Goal: Transaction & Acquisition: Purchase product/service

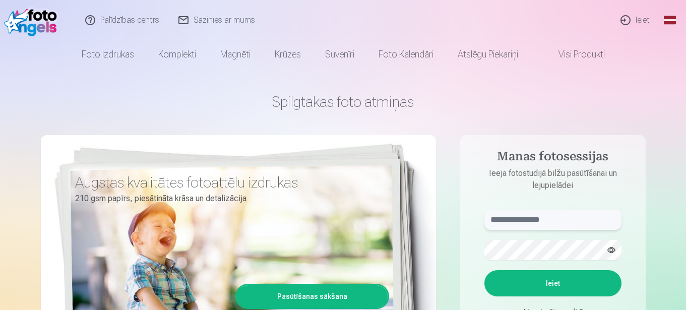
click at [568, 216] on input "text" at bounding box center [552, 220] width 137 height 20
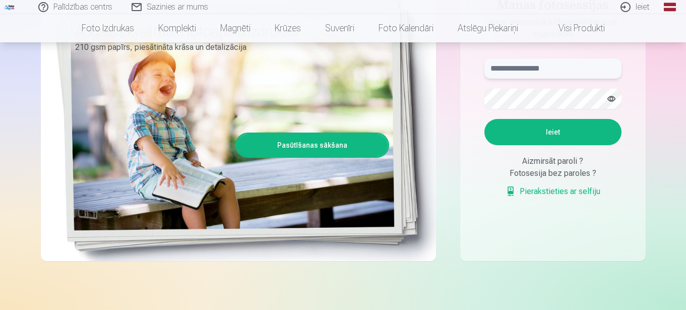
scroll to position [101, 0]
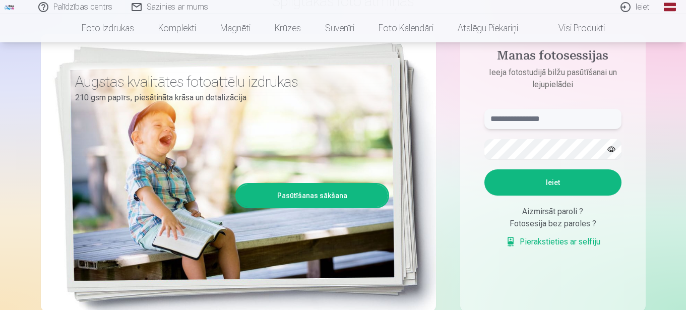
click at [558, 119] on input "text" at bounding box center [552, 119] width 137 height 20
type input "**********"
click at [582, 180] on button "Ieiet" at bounding box center [552, 182] width 137 height 26
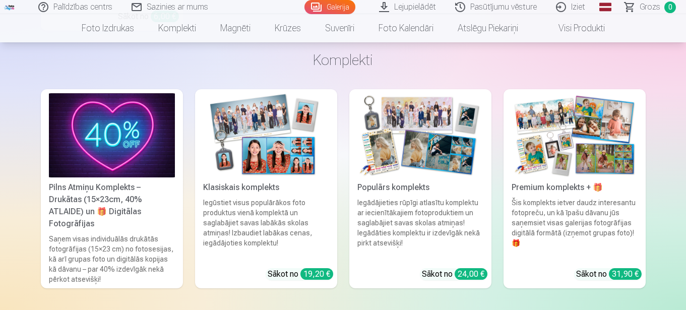
scroll to position [4890, 0]
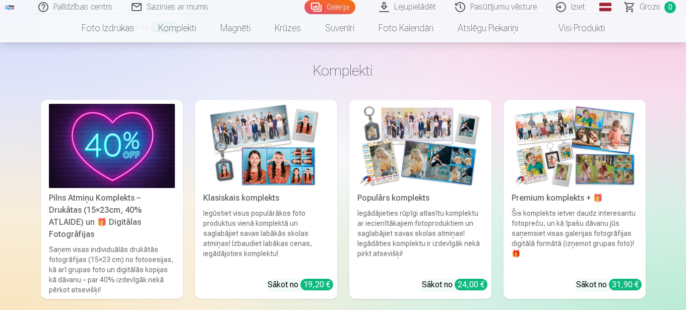
click at [420, 168] on img at bounding box center [420, 146] width 126 height 84
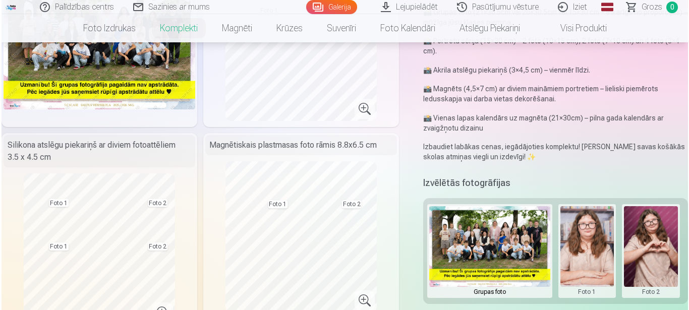
scroll to position [50, 0]
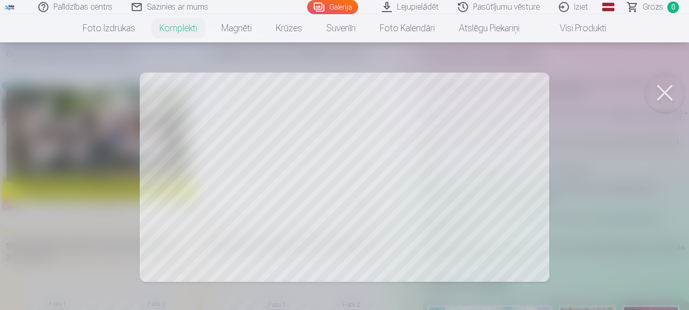
click at [331, 7] on link "Galerija" at bounding box center [332, 7] width 51 height 14
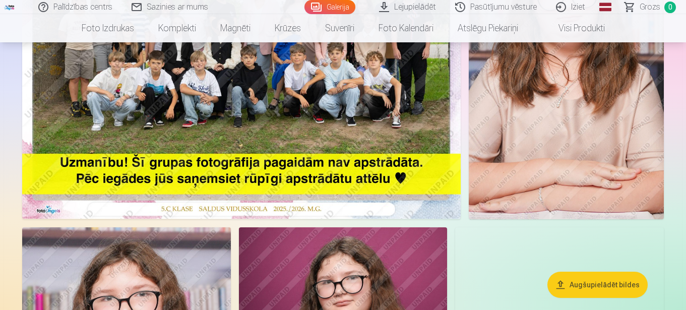
scroll to position [101, 0]
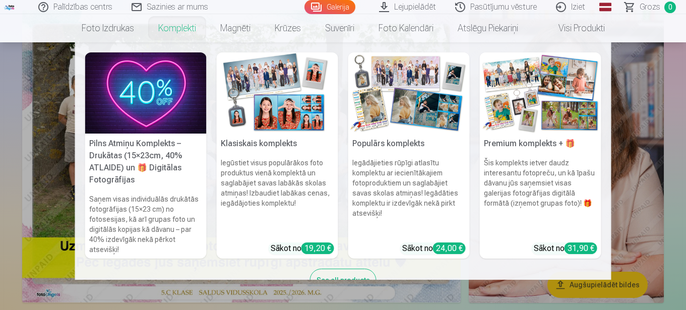
click at [180, 29] on link "Komplekti" at bounding box center [177, 28] width 62 height 28
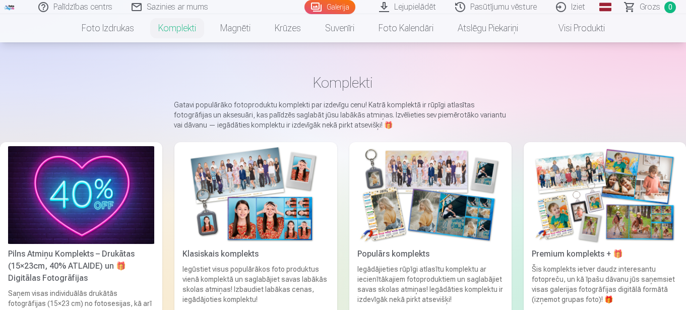
scroll to position [50, 0]
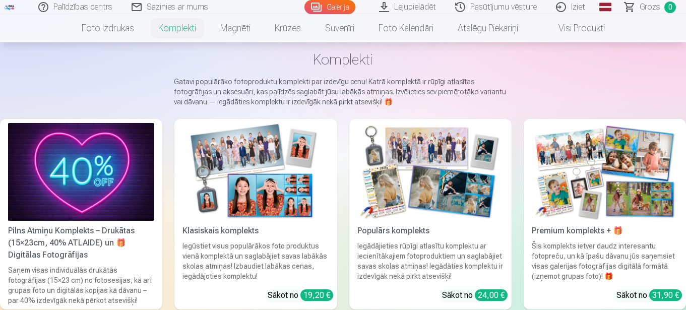
click at [405, 150] on img at bounding box center [430, 172] width 146 height 98
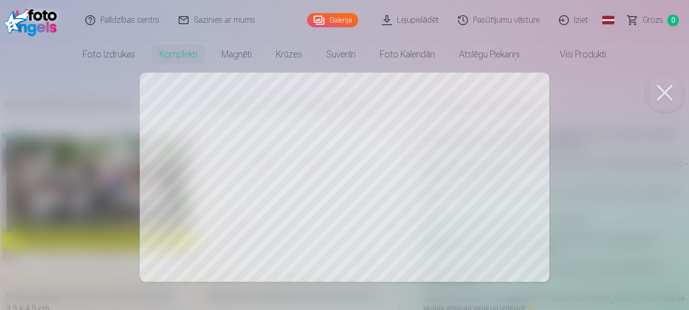
click at [606, 106] on div at bounding box center [344, 155] width 689 height 310
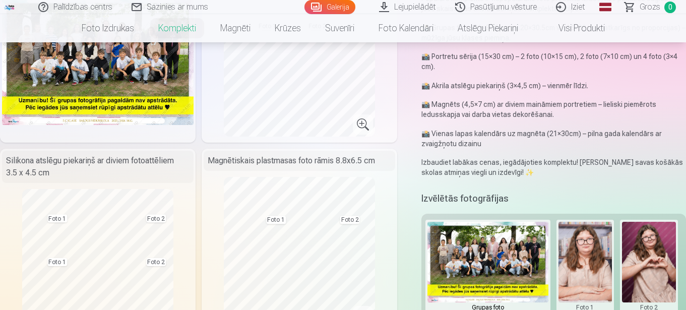
scroll to position [151, 0]
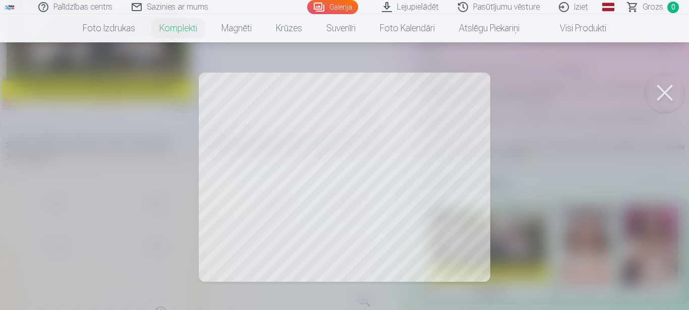
click at [426, 120] on div at bounding box center [344, 155] width 689 height 310
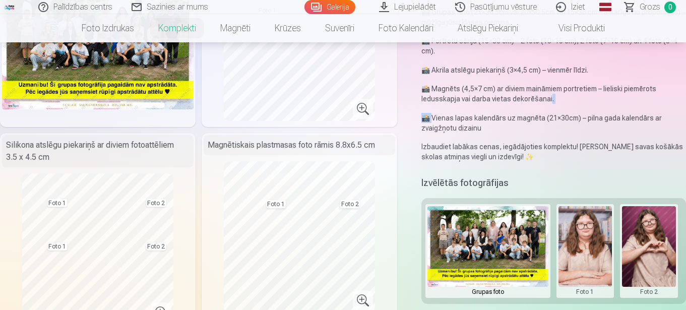
click at [426, 120] on p "📸 Vienas lapas kalendārs uz magnēta (21×30cm) – pilna gada kalendārs ar zvaigžņ…" at bounding box center [553, 123] width 265 height 20
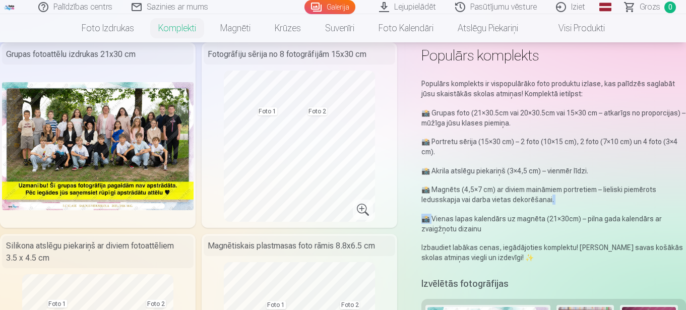
scroll to position [0, 0]
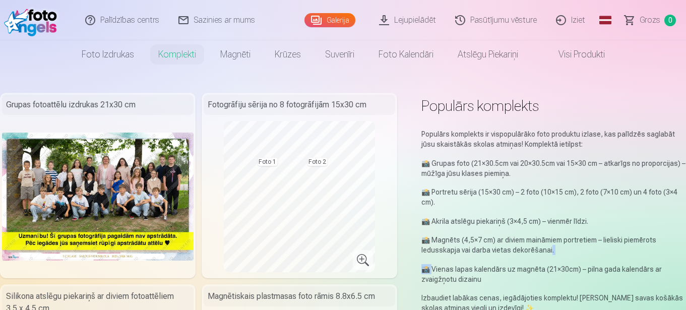
click at [330, 25] on link "Galerija" at bounding box center [329, 20] width 51 height 14
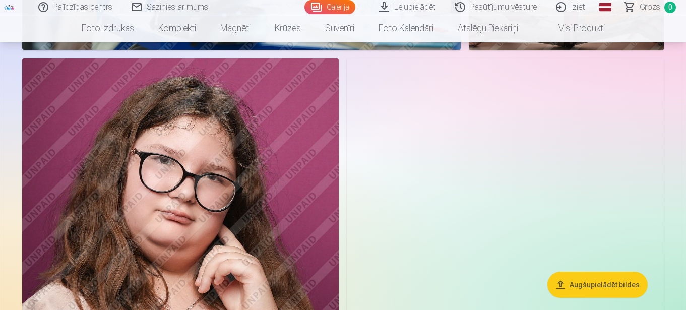
scroll to position [958, 0]
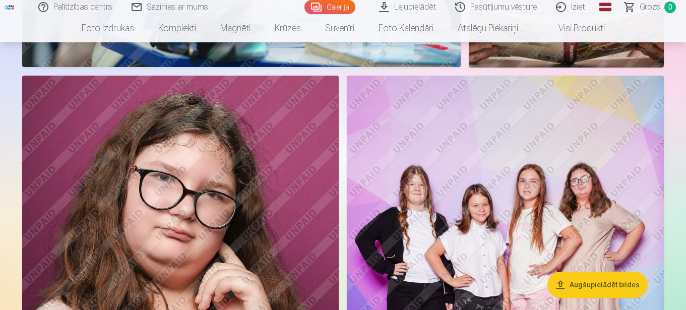
click at [529, 163] on img at bounding box center [505, 313] width 317 height 475
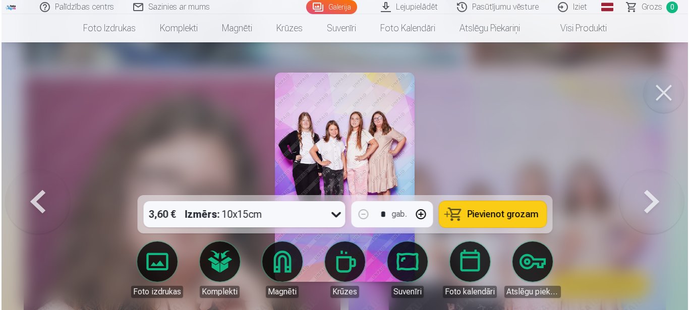
scroll to position [960, 0]
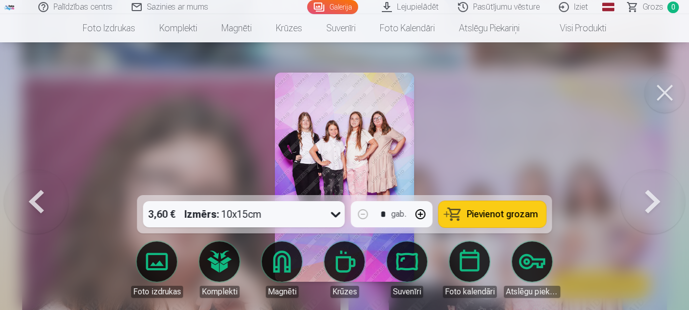
click at [474, 214] on span "Pievienot grozam" at bounding box center [502, 214] width 71 height 9
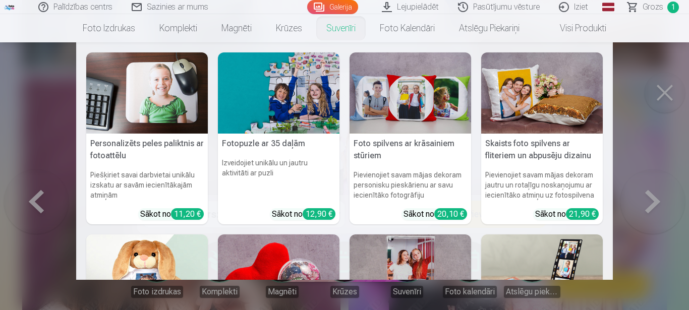
click at [38, 200] on nav "Personalizēts peles paliktnis ar fotoattēlu Piešķiriet savai darbvietai unikālu…" at bounding box center [344, 160] width 689 height 237
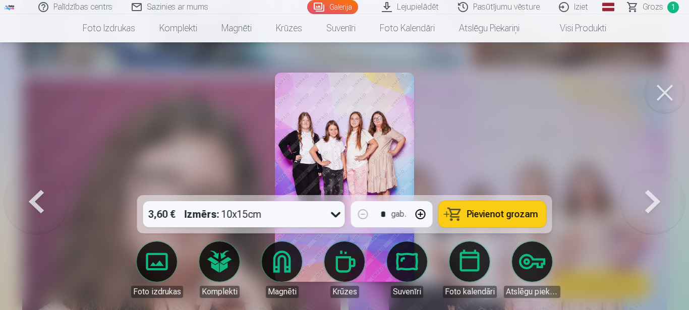
click at [38, 185] on button at bounding box center [36, 177] width 65 height 16
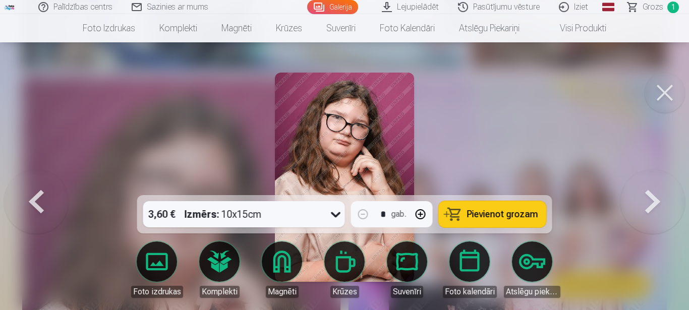
click at [38, 185] on button at bounding box center [36, 177] width 65 height 16
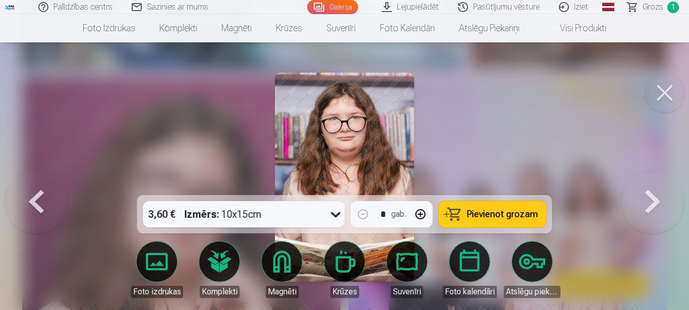
click at [38, 185] on button at bounding box center [36, 177] width 65 height 16
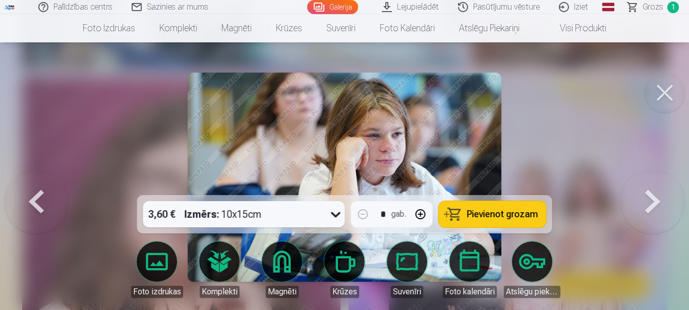
click at [38, 185] on button at bounding box center [36, 177] width 65 height 16
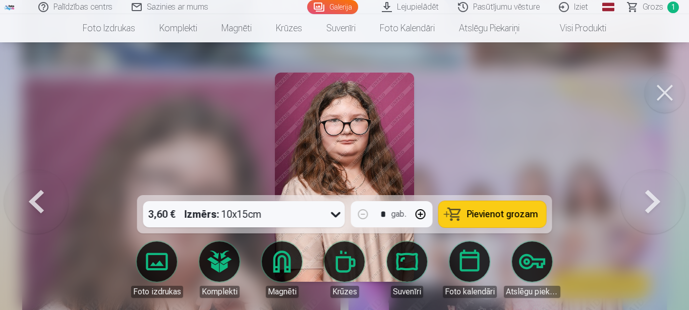
click at [38, 185] on button at bounding box center [36, 177] width 65 height 16
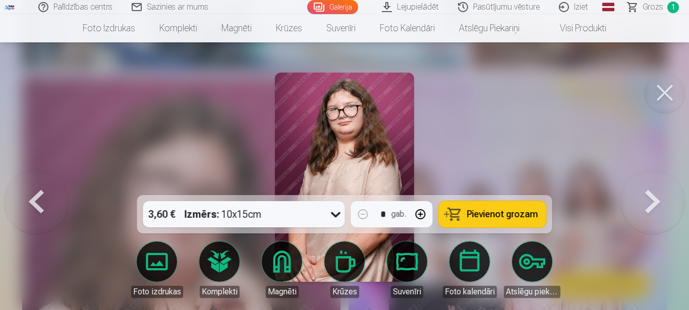
click at [38, 185] on button at bounding box center [36, 177] width 65 height 16
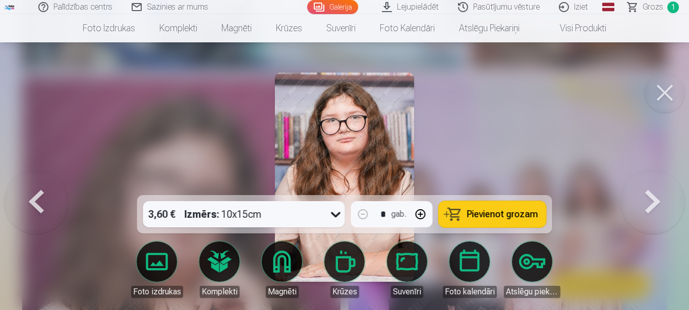
click at [38, 185] on button at bounding box center [36, 177] width 65 height 16
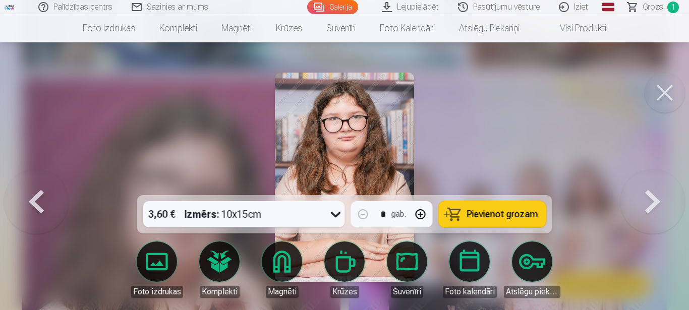
click at [38, 185] on button at bounding box center [36, 177] width 65 height 16
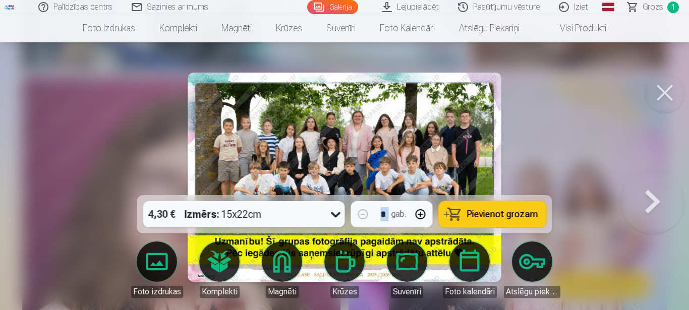
click at [38, 200] on div at bounding box center [344, 155] width 689 height 310
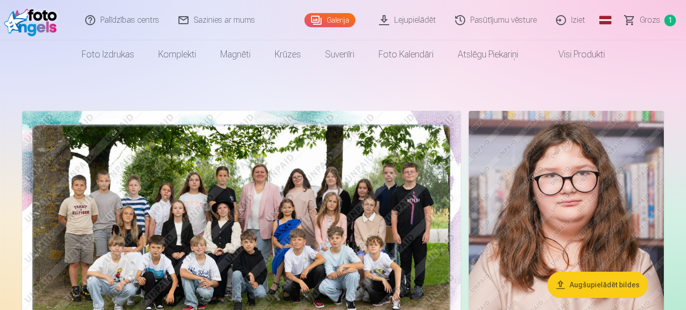
click at [242, 209] on img at bounding box center [241, 257] width 439 height 292
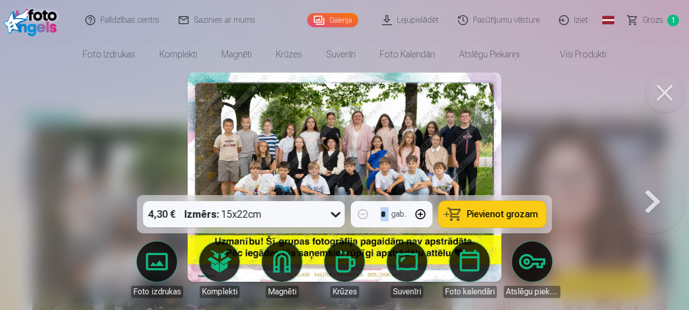
click at [483, 212] on span "Pievienot grozam" at bounding box center [502, 214] width 71 height 9
click at [655, 185] on button at bounding box center [652, 177] width 65 height 16
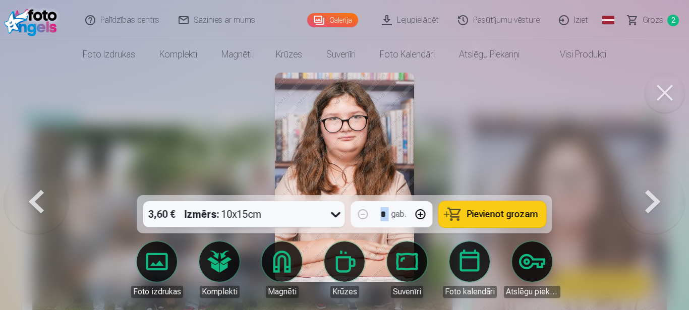
click at [655, 185] on button at bounding box center [652, 177] width 65 height 16
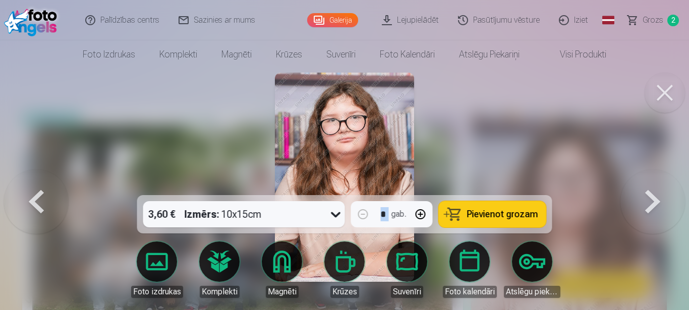
click at [655, 185] on button at bounding box center [652, 177] width 65 height 16
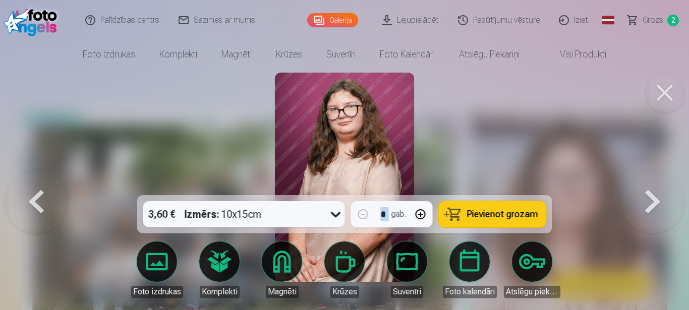
click at [655, 185] on button at bounding box center [652, 177] width 65 height 16
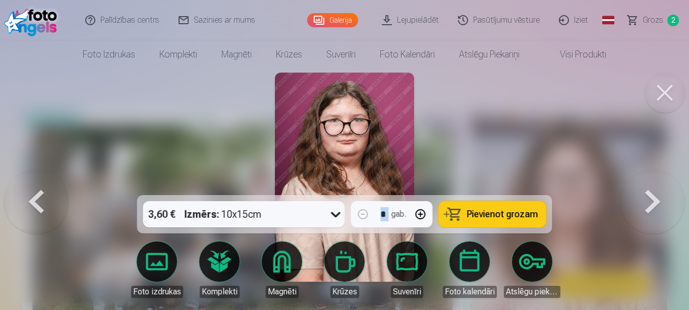
click at [655, 185] on button at bounding box center [652, 177] width 65 height 16
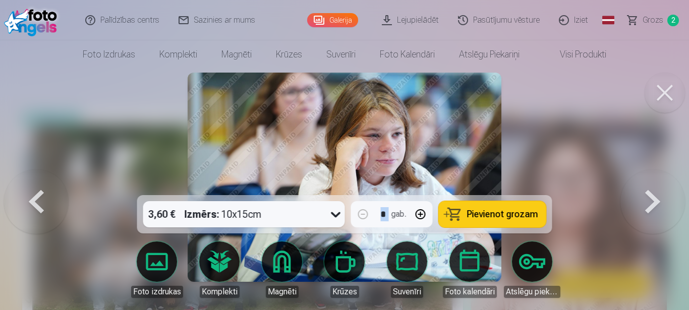
click at [655, 185] on button at bounding box center [652, 177] width 65 height 16
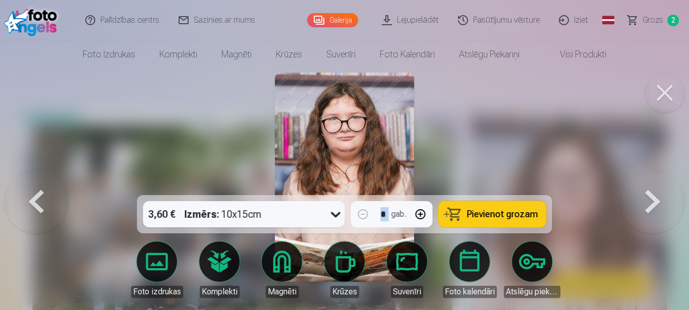
click at [655, 185] on button at bounding box center [652, 177] width 65 height 16
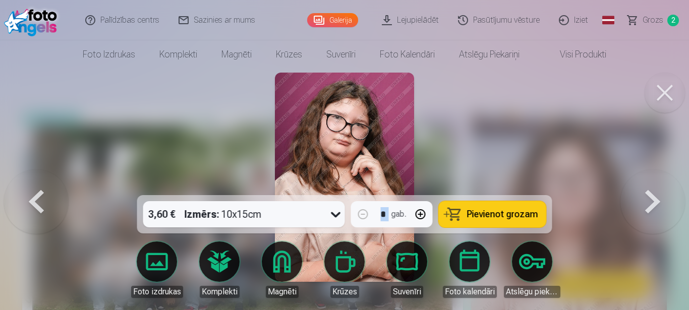
click at [655, 185] on button at bounding box center [652, 177] width 65 height 16
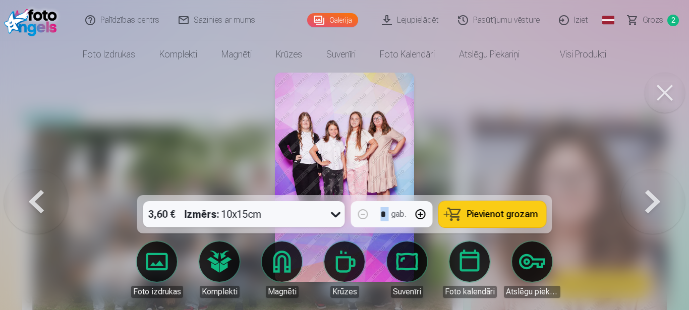
click at [655, 185] on button at bounding box center [652, 177] width 65 height 16
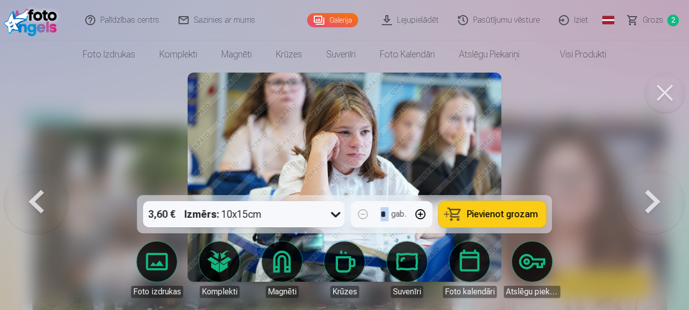
click at [655, 185] on button at bounding box center [652, 177] width 65 height 16
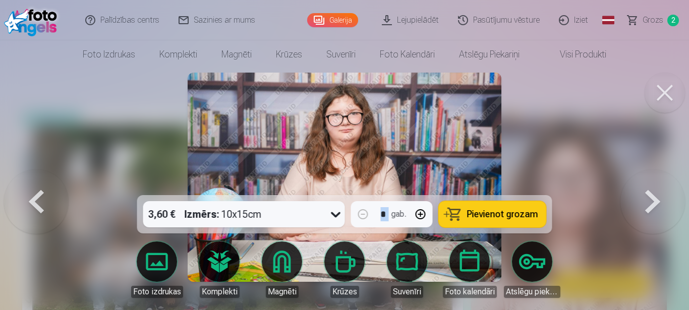
click at [655, 185] on button at bounding box center [652, 177] width 65 height 16
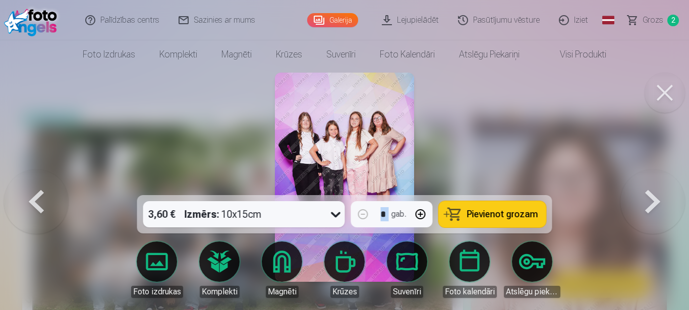
click at [655, 185] on button at bounding box center [652, 177] width 65 height 16
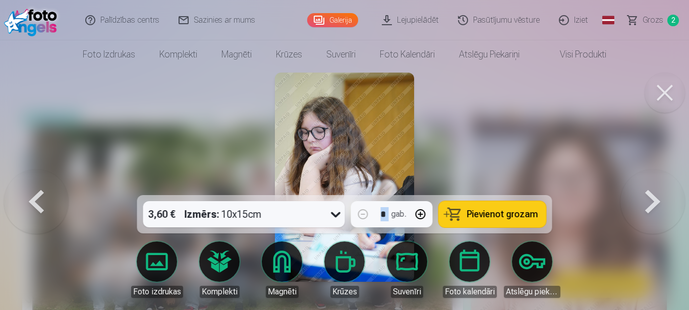
click at [655, 185] on button at bounding box center [652, 177] width 65 height 16
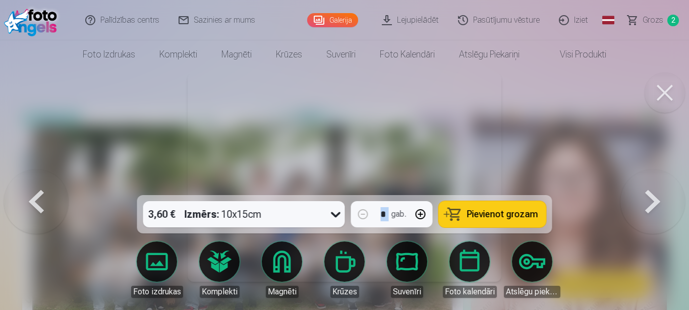
click at [655, 185] on button at bounding box center [652, 177] width 65 height 16
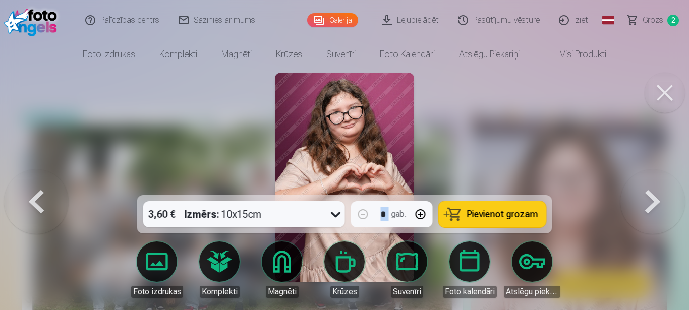
click at [483, 215] on span "Pievienot grozam" at bounding box center [502, 214] width 71 height 9
click at [653, 185] on button at bounding box center [652, 177] width 65 height 16
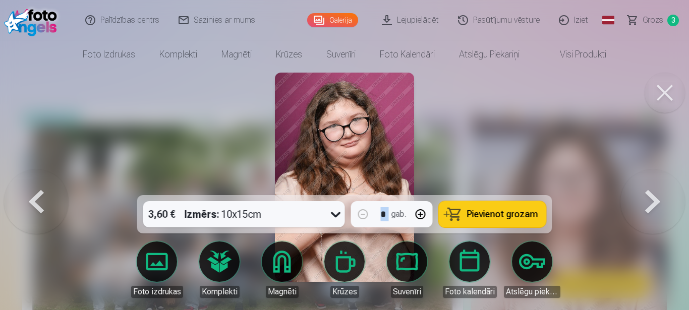
click at [653, 185] on button at bounding box center [652, 177] width 65 height 16
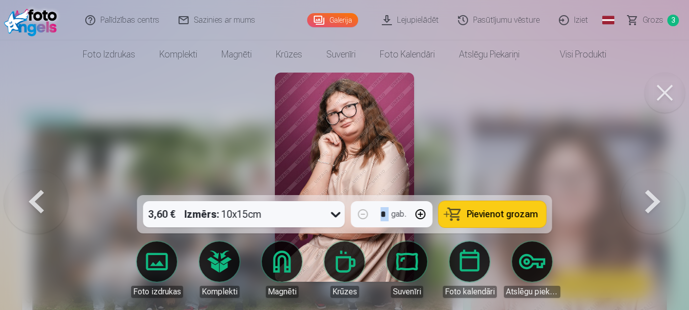
click at [653, 185] on button at bounding box center [652, 177] width 65 height 16
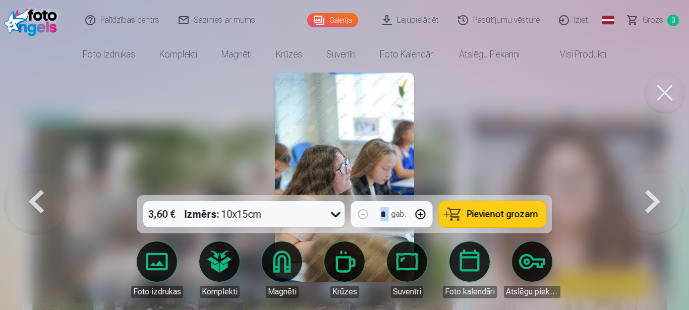
click at [653, 185] on button at bounding box center [652, 177] width 65 height 16
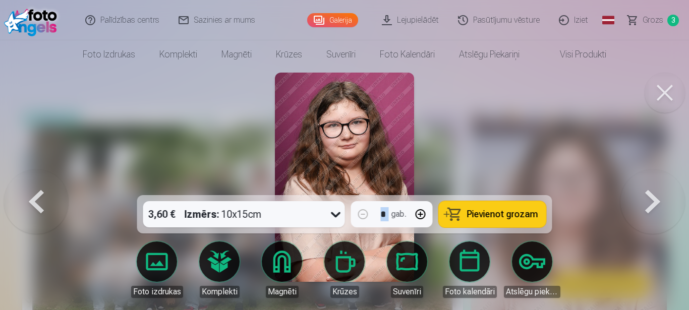
click at [653, 185] on button at bounding box center [652, 177] width 65 height 16
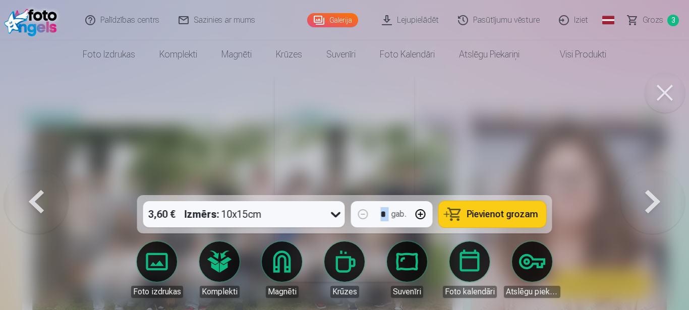
click at [653, 185] on button at bounding box center [652, 177] width 65 height 16
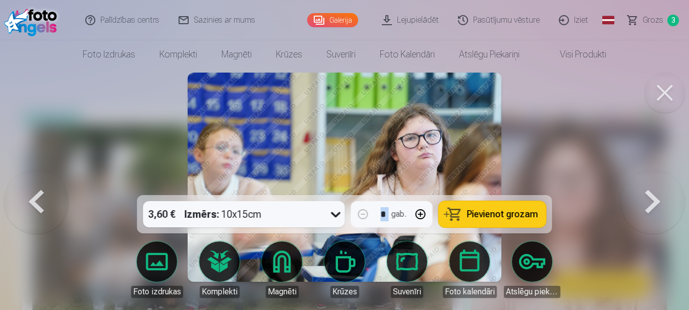
click at [653, 185] on button at bounding box center [652, 177] width 65 height 16
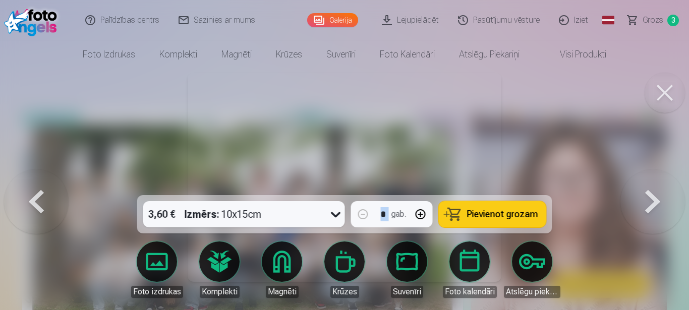
click at [653, 185] on button at bounding box center [652, 177] width 65 height 16
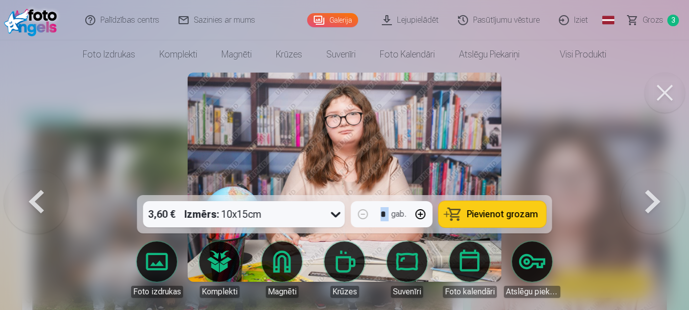
click at [653, 185] on button at bounding box center [652, 177] width 65 height 16
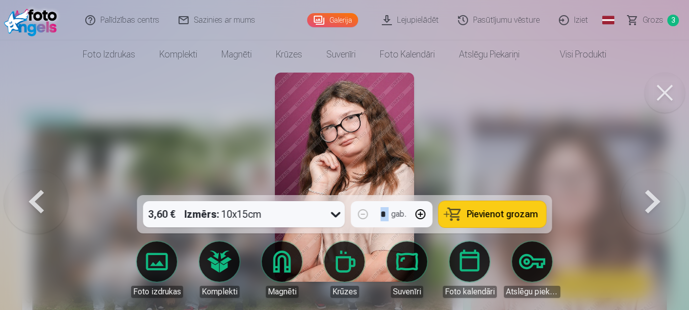
click at [653, 185] on button at bounding box center [652, 177] width 65 height 16
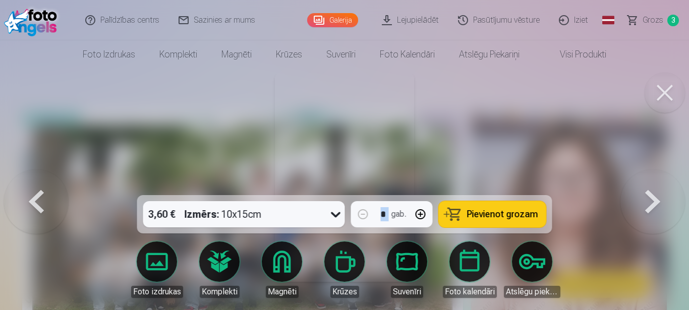
click at [653, 185] on button at bounding box center [652, 177] width 65 height 16
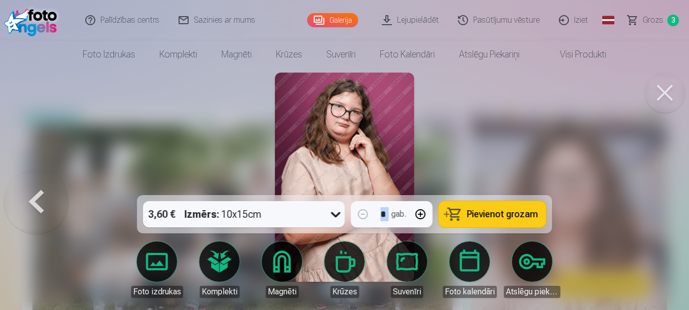
click at [653, 201] on div at bounding box center [344, 155] width 689 height 310
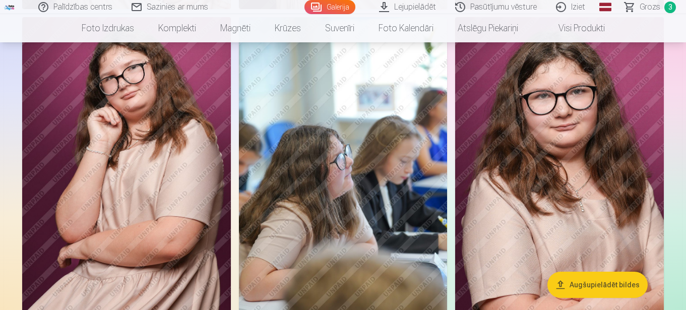
scroll to position [2823, 0]
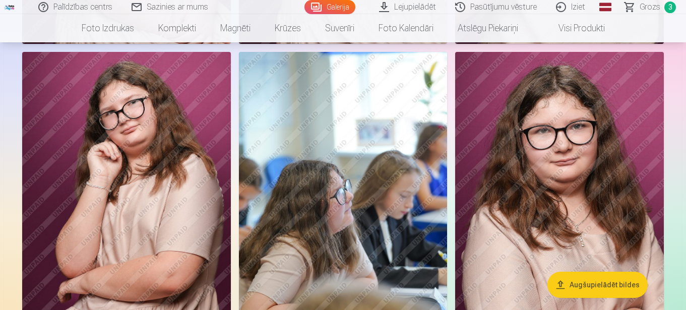
click at [476, 184] on img at bounding box center [559, 208] width 209 height 313
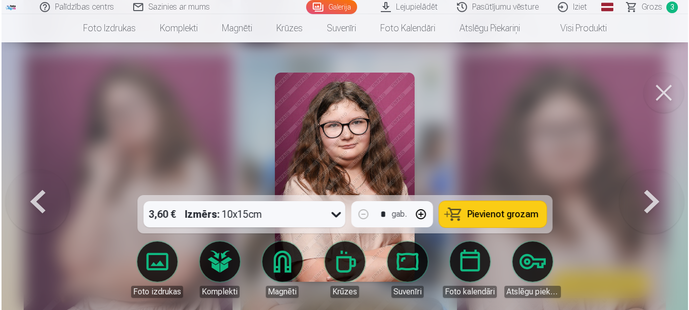
scroll to position [2832, 0]
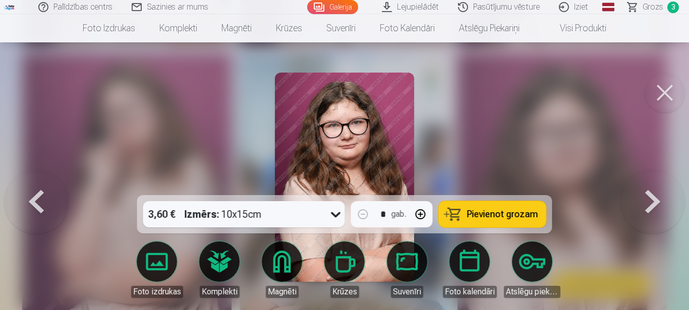
click at [502, 213] on span "Pievienot grozam" at bounding box center [502, 214] width 71 height 9
click at [650, 185] on button at bounding box center [652, 177] width 65 height 16
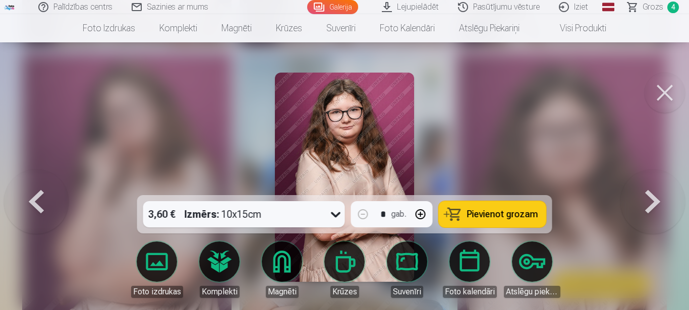
click at [651, 185] on button at bounding box center [652, 177] width 65 height 16
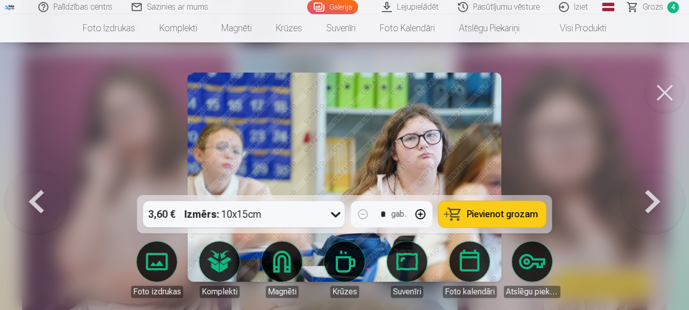
click at [651, 185] on button at bounding box center [652, 177] width 65 height 16
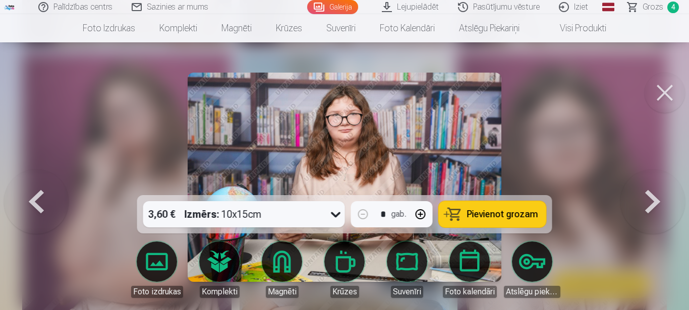
click at [651, 185] on button at bounding box center [652, 177] width 65 height 16
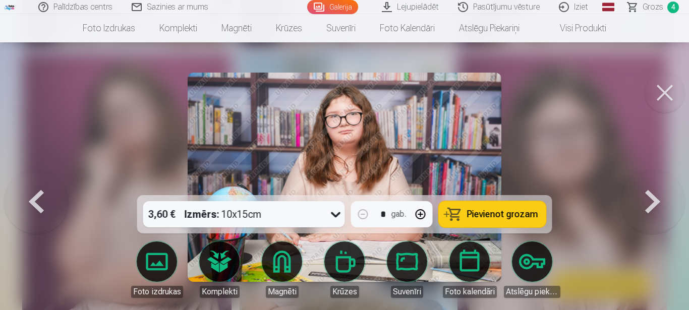
click at [651, 185] on button at bounding box center [652, 177] width 65 height 16
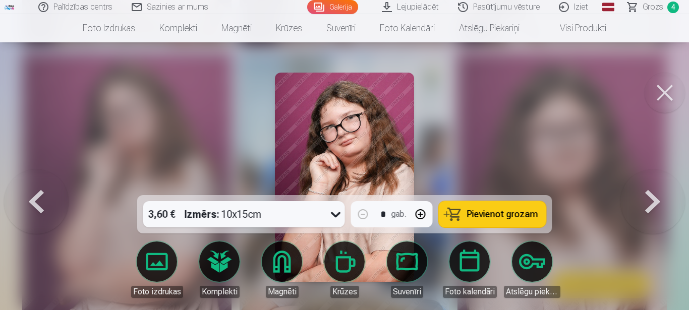
click at [651, 185] on button at bounding box center [652, 177] width 65 height 16
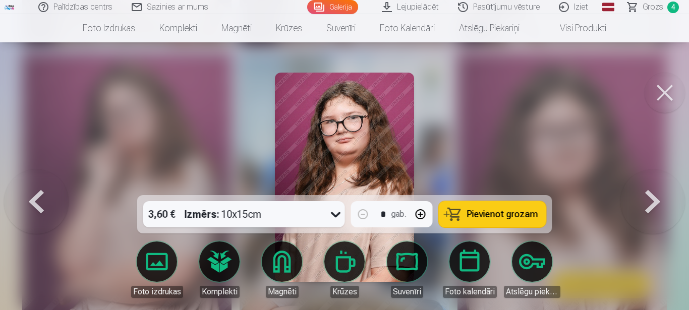
click at [649, 185] on button at bounding box center [652, 177] width 65 height 16
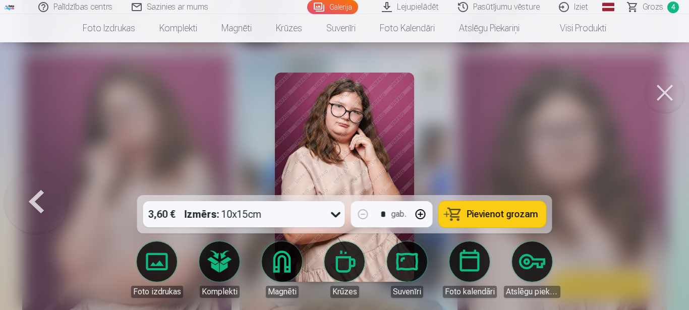
click at [649, 205] on div at bounding box center [344, 155] width 689 height 310
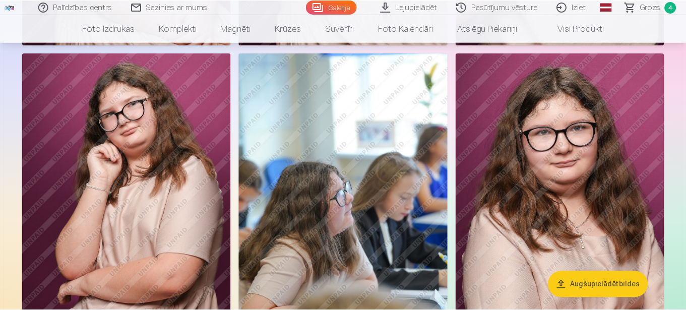
scroll to position [2823, 0]
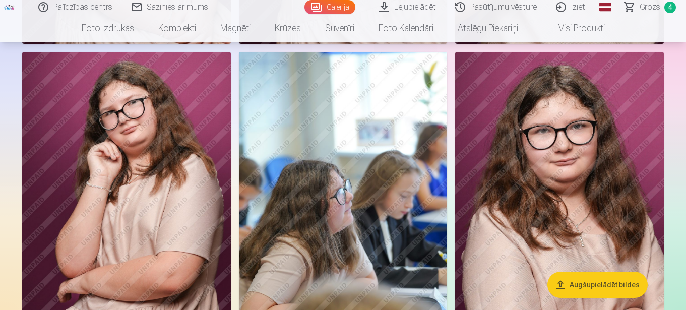
click at [649, 205] on img at bounding box center [559, 208] width 209 height 313
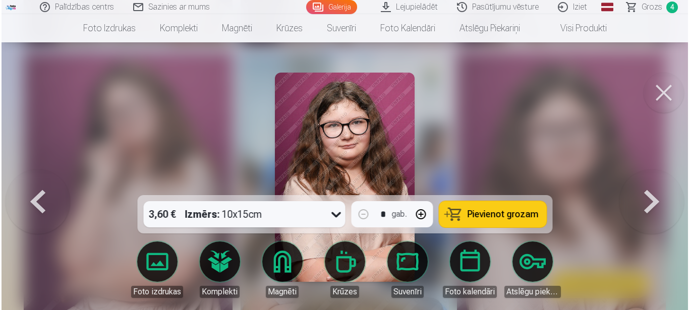
scroll to position [2832, 0]
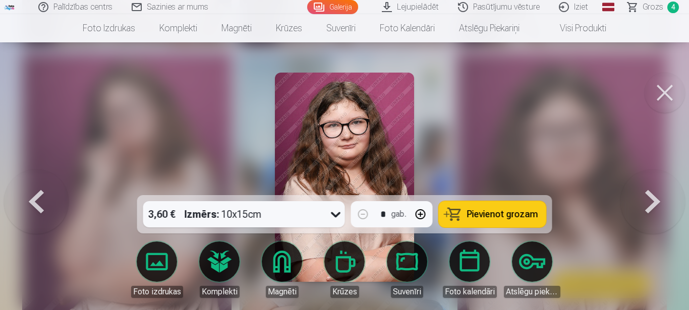
click at [577, 227] on div at bounding box center [344, 155] width 689 height 310
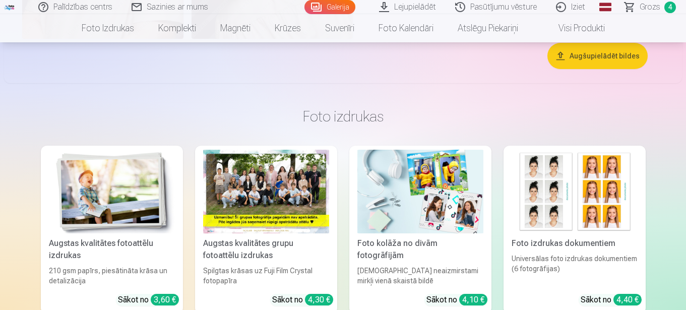
scroll to position [4486, 0]
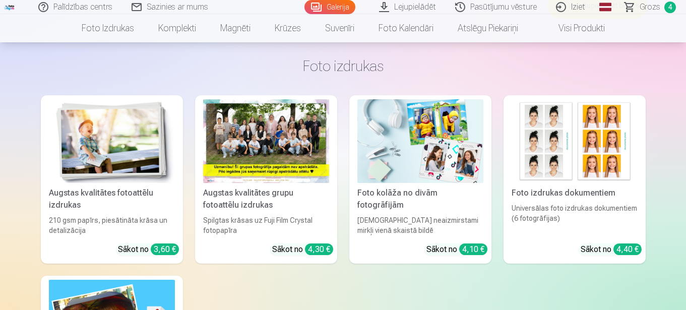
click at [588, 218] on div "Universālas foto izdrukas dokumentiem (6 fotogrāfijas)" at bounding box center [575, 219] width 134 height 32
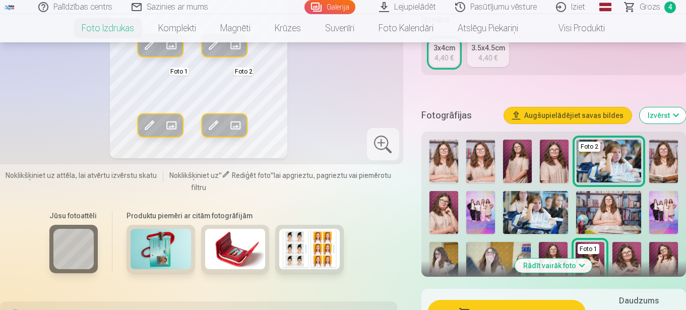
scroll to position [202, 0]
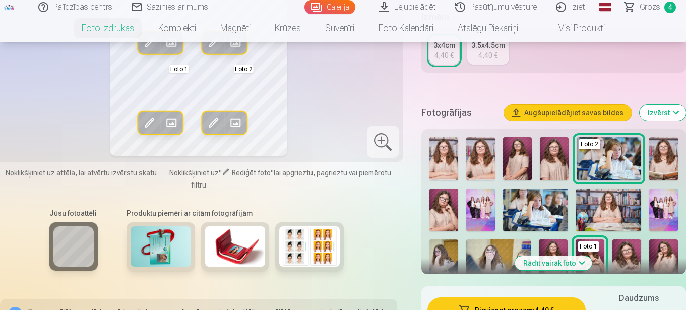
click at [549, 154] on img at bounding box center [554, 158] width 29 height 43
click at [493, 111] on h5 "Fotogrāfijas" at bounding box center [458, 113] width 75 height 14
click at [552, 154] on img at bounding box center [554, 158] width 29 height 43
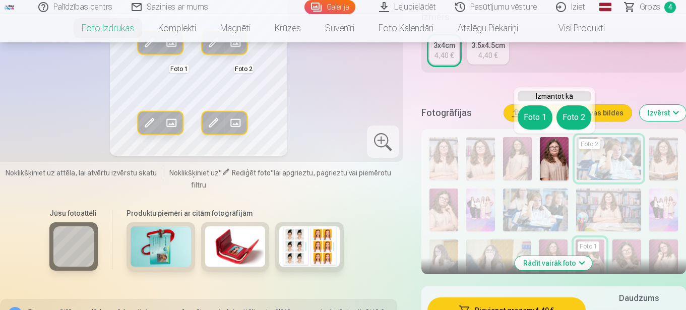
click at [533, 118] on button "Foto 1" at bounding box center [535, 117] width 35 height 24
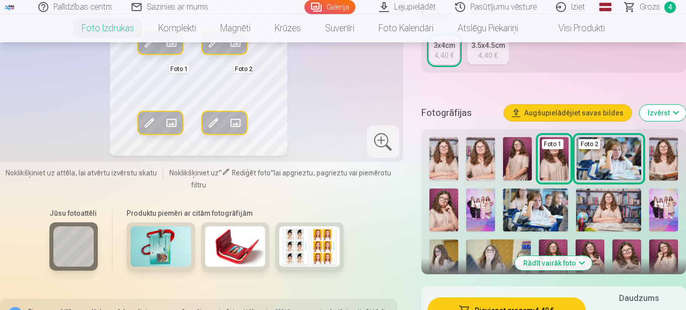
click at [613, 213] on img at bounding box center [608, 210] width 65 height 43
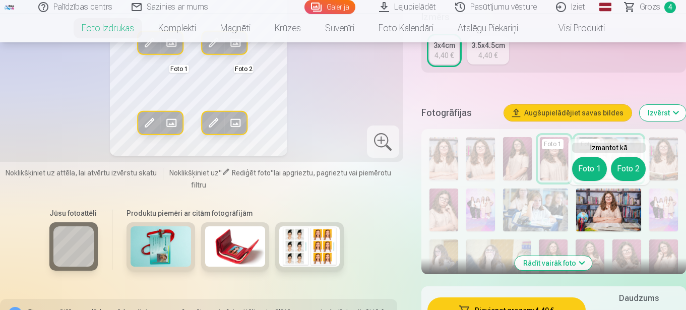
click at [625, 168] on button "Foto 2" at bounding box center [628, 169] width 35 height 24
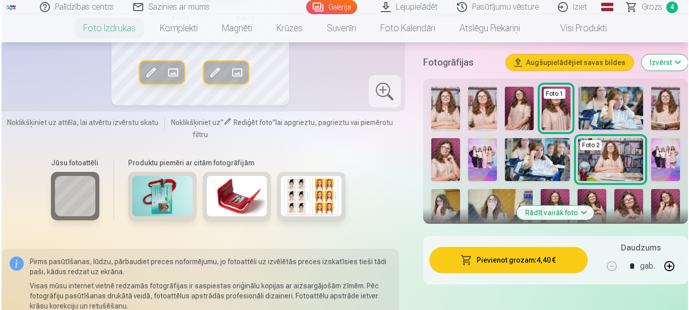
scroll to position [302, 0]
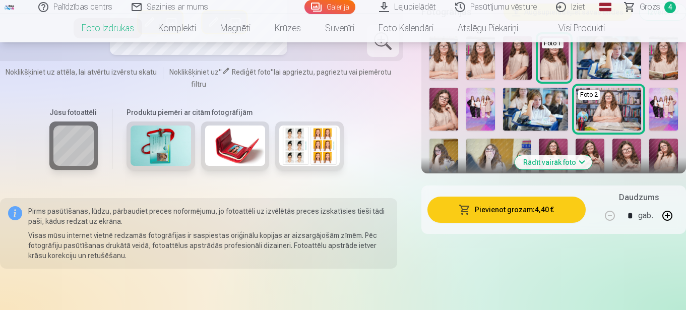
click at [498, 206] on button "Pievienot grozam : 4,40 €" at bounding box center [506, 210] width 158 height 26
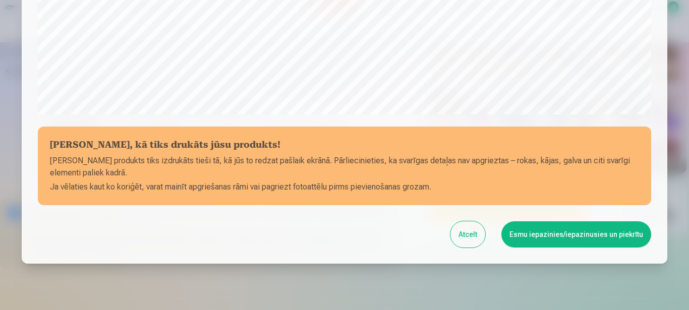
scroll to position [403, 0]
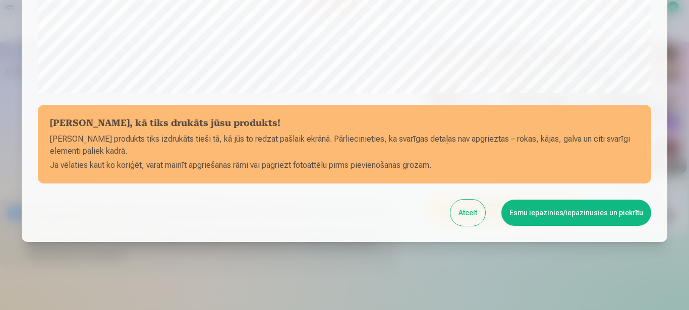
click at [525, 210] on button "Esmu iepazinies/iepazinusies un piekrītu" at bounding box center [576, 213] width 150 height 26
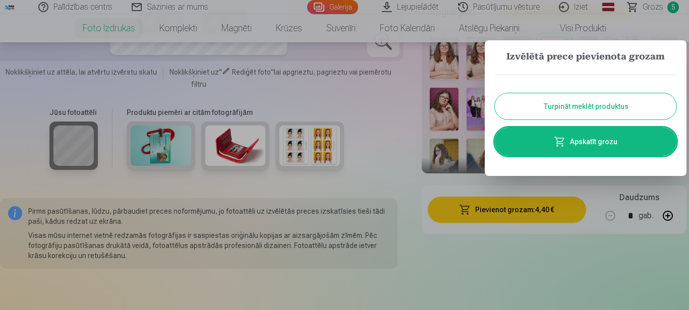
click at [539, 140] on link "Apskatīt grozu" at bounding box center [584, 142] width 181 height 28
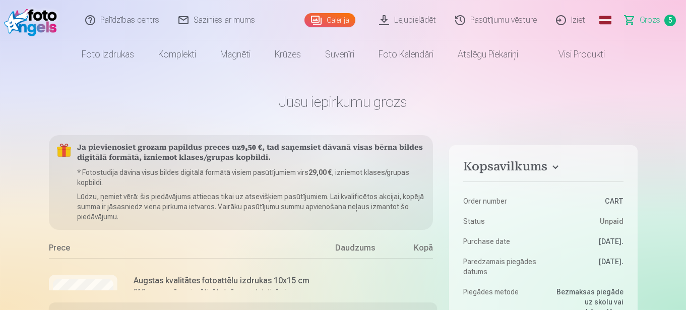
click at [341, 19] on link "Galerija" at bounding box center [329, 20] width 51 height 14
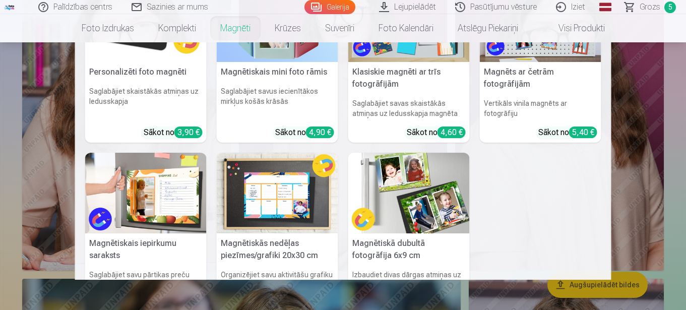
scroll to position [109, 0]
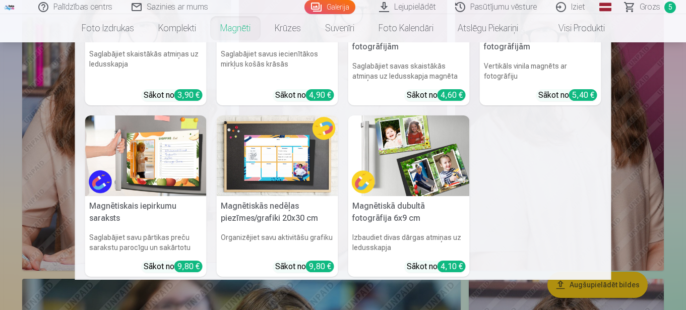
click at [385, 168] on img at bounding box center [408, 155] width 121 height 81
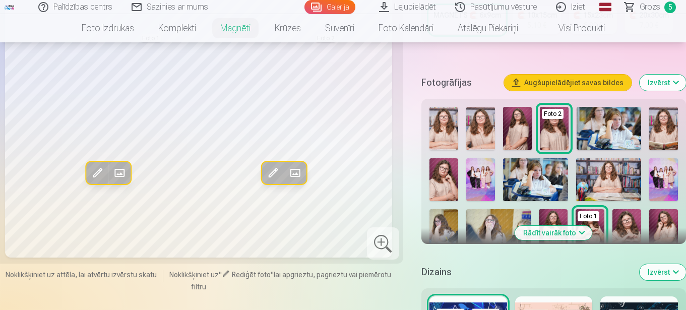
scroll to position [202, 0]
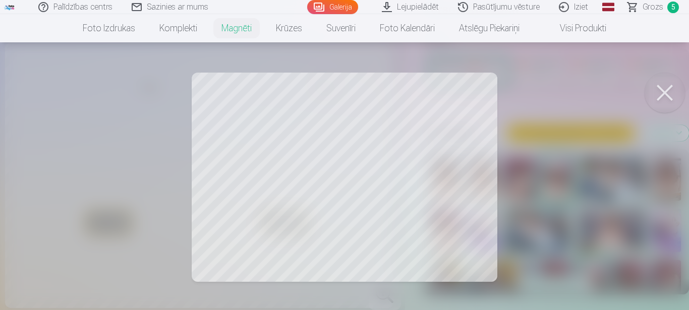
click at [440, 181] on div at bounding box center [344, 155] width 689 height 310
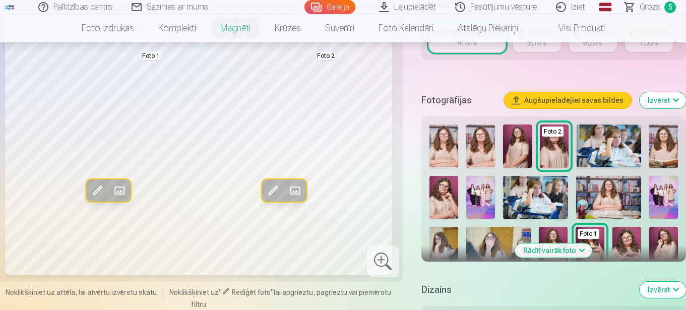
scroll to position [252, 0]
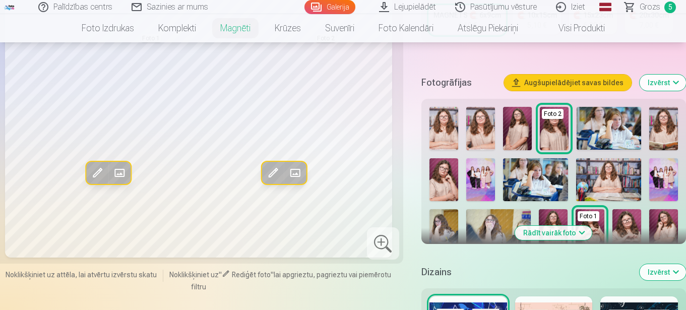
click at [481, 130] on img at bounding box center [480, 128] width 29 height 43
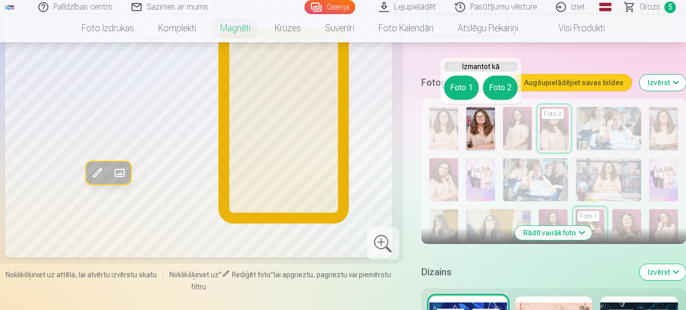
click at [502, 86] on button "Foto 2" at bounding box center [500, 88] width 35 height 24
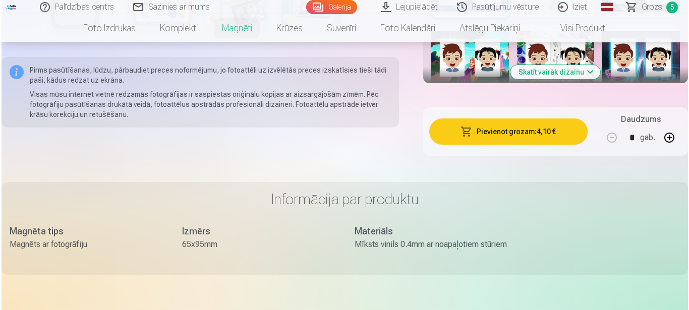
scroll to position [605, 0]
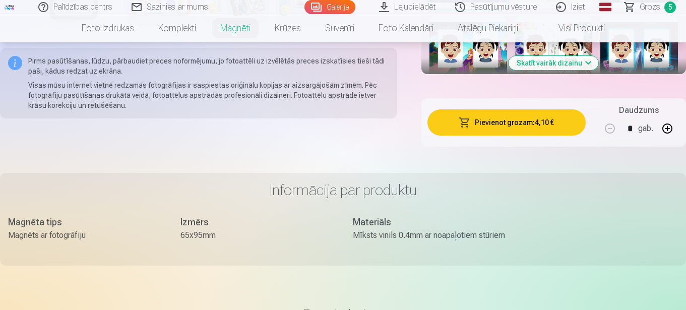
click at [506, 119] on button "Pievienot grozam : 4,10 €" at bounding box center [506, 122] width 158 height 26
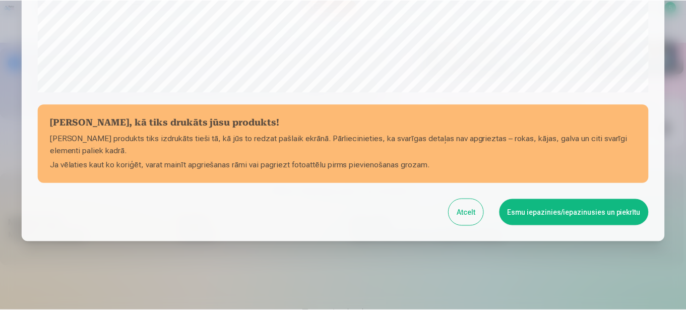
scroll to position [416, 0]
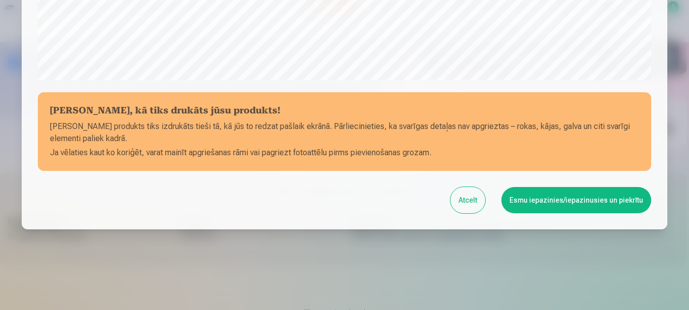
click at [522, 198] on button "Esmu iepazinies/iepazinusies un piekrītu" at bounding box center [576, 200] width 150 height 26
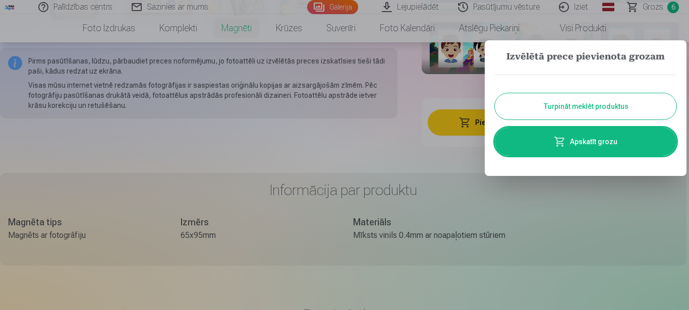
click at [561, 100] on button "Turpināt meklēt produktus" at bounding box center [584, 106] width 181 height 26
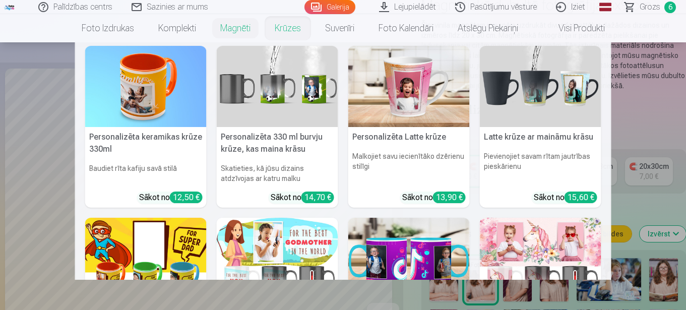
scroll to position [0, 0]
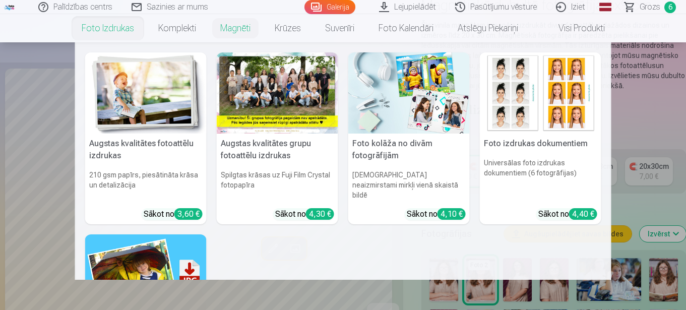
click at [442, 162] on h5 "Foto kolāža no divām fotogrāfijām" at bounding box center [408, 150] width 121 height 32
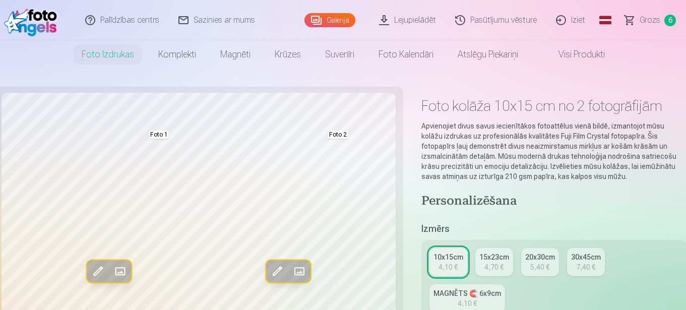
click at [485, 264] on div "4,70 €" at bounding box center [493, 267] width 19 height 10
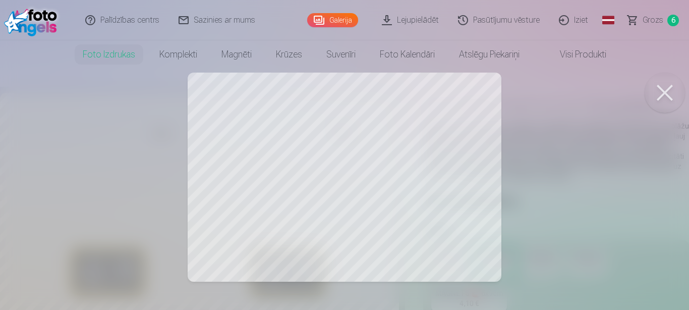
click at [418, 188] on div at bounding box center [344, 155] width 689 height 310
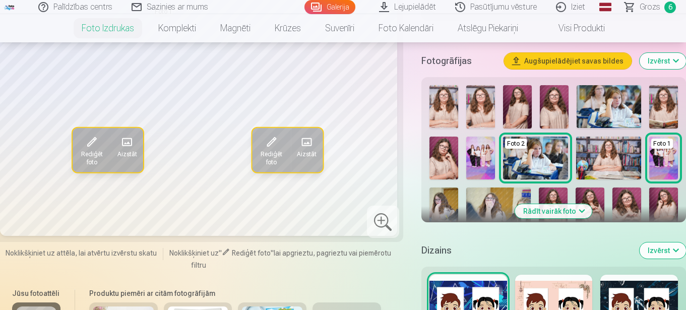
scroll to position [302, 0]
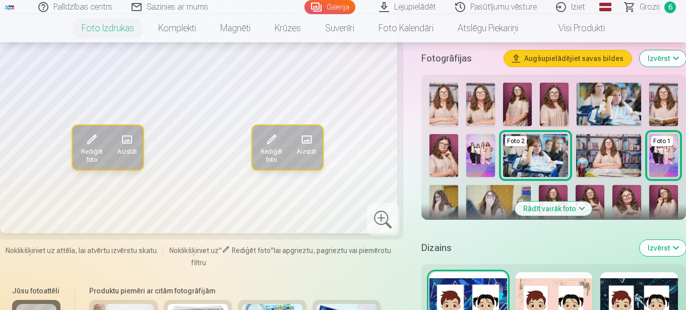
click at [514, 105] on img at bounding box center [517, 104] width 29 height 43
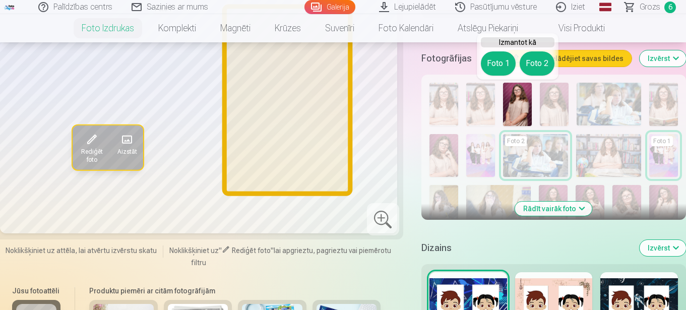
click at [533, 64] on button "Foto 2" at bounding box center [537, 63] width 35 height 24
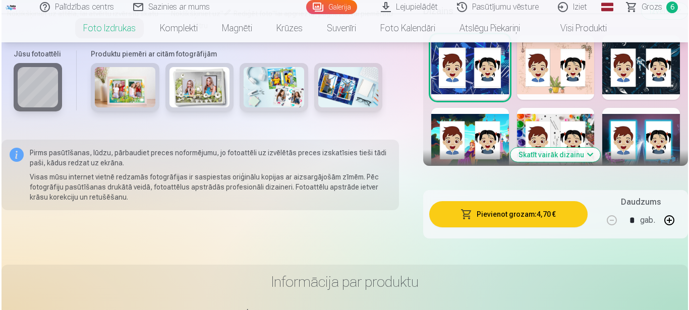
scroll to position [554, 0]
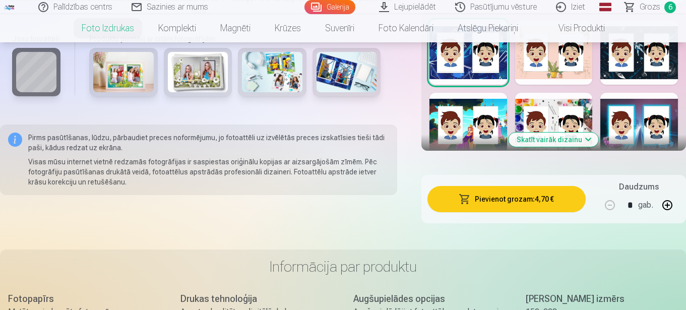
click at [482, 199] on button "Pievienot grozam : 4,70 €" at bounding box center [506, 199] width 158 height 26
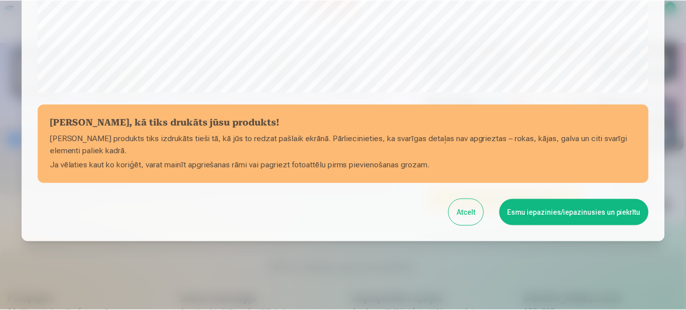
scroll to position [416, 0]
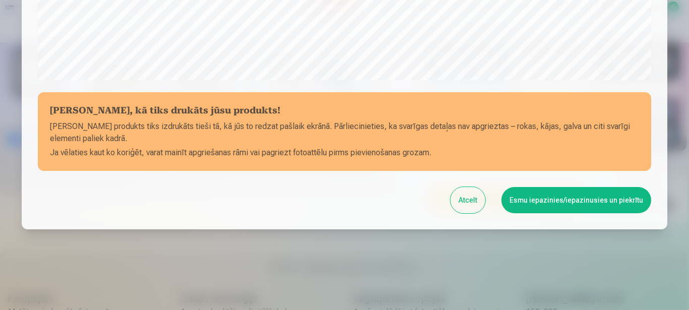
click at [514, 197] on button "Esmu iepazinies/iepazinusies un piekrītu" at bounding box center [576, 200] width 150 height 26
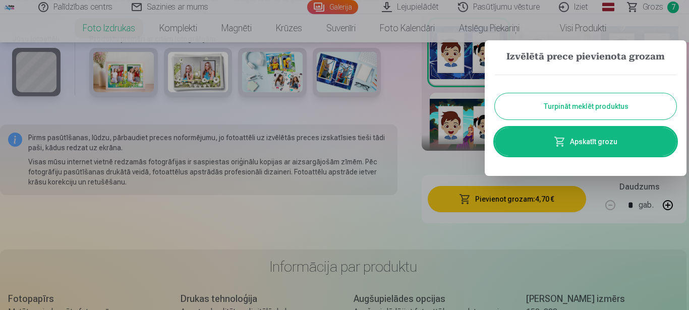
click at [509, 100] on button "Turpināt meklēt produktus" at bounding box center [584, 106] width 181 height 26
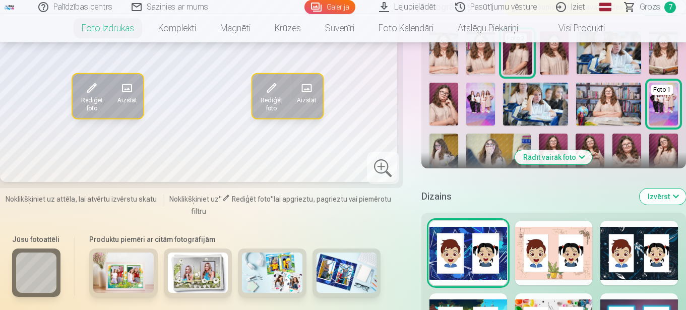
scroll to position [353, 0]
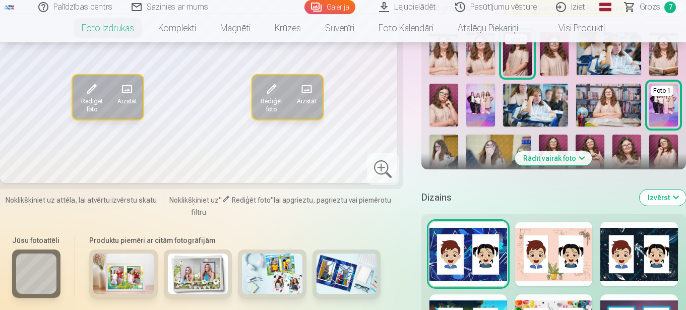
click at [635, 5] on link "Grozs 7" at bounding box center [650, 7] width 71 height 14
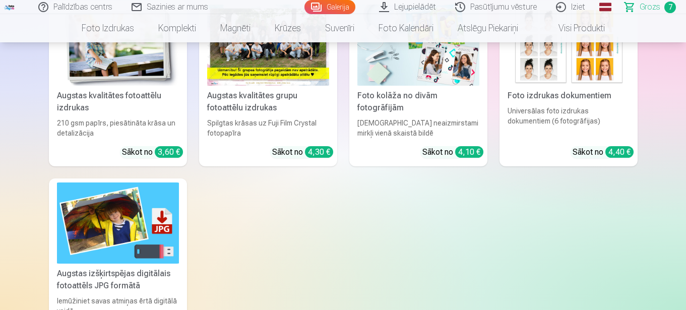
scroll to position [807, 0]
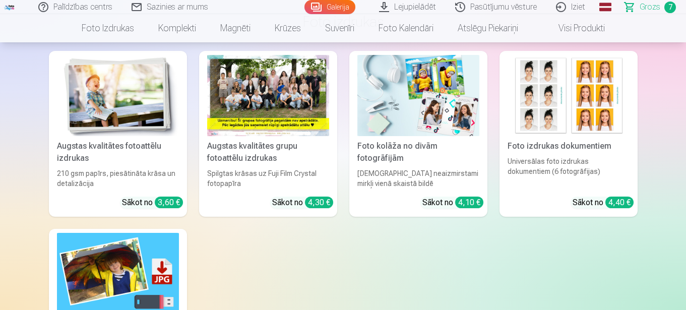
click at [147, 118] on img at bounding box center [118, 95] width 122 height 81
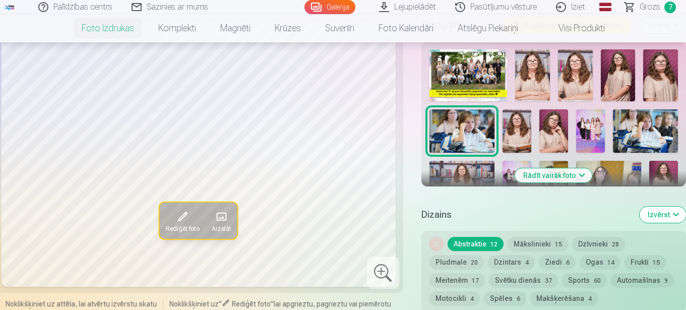
scroll to position [353, 0]
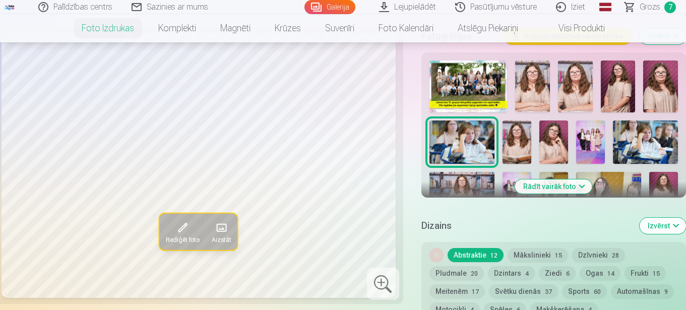
click at [516, 274] on button "Dzintars 4" at bounding box center [511, 273] width 47 height 14
click at [664, 181] on img at bounding box center [663, 193] width 29 height 43
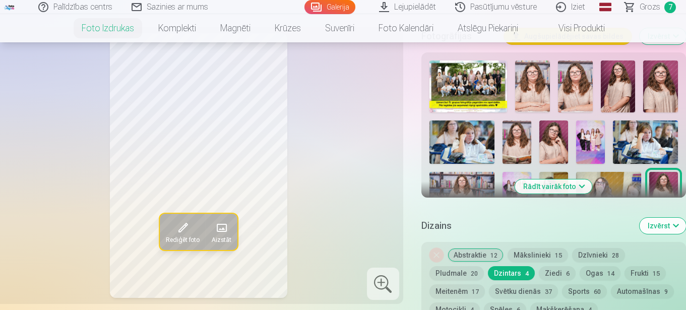
click at [558, 138] on img at bounding box center [553, 141] width 29 height 43
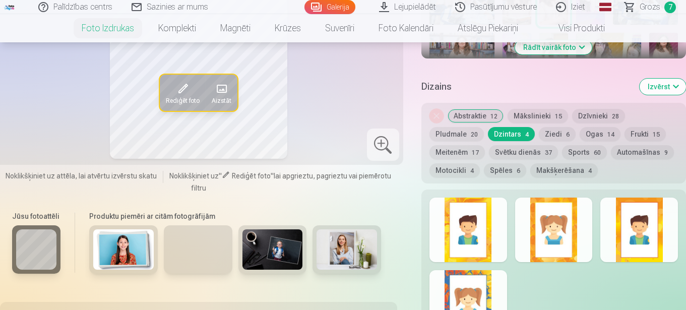
scroll to position [454, 0]
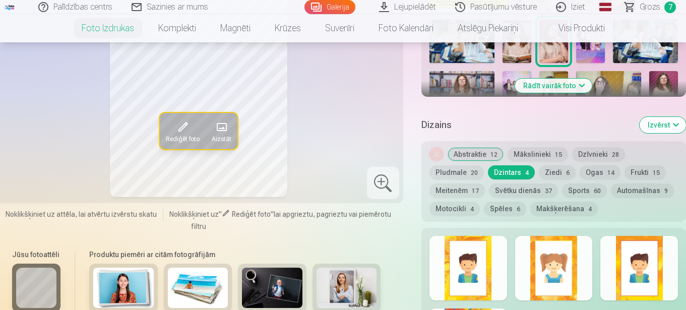
click at [407, 150] on div "Rediģēt foto Aizstāt Noklikšķiniet uz attēla, lai atvērtu izvērstu skatu Noklik…" at bounding box center [343, 44] width 686 height 810
click at [411, 147] on div "Rediģēt foto Aizstāt Noklikšķiniet uz attēla, lai atvērtu izvērstu skatu Noklik…" at bounding box center [343, 44] width 686 height 810
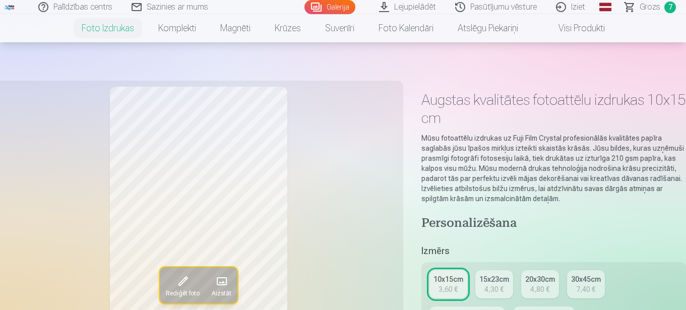
scroll to position [0, 0]
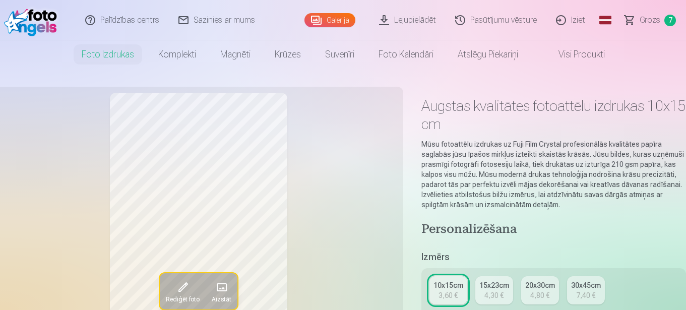
click at [653, 18] on span "Grozs" at bounding box center [650, 20] width 21 height 12
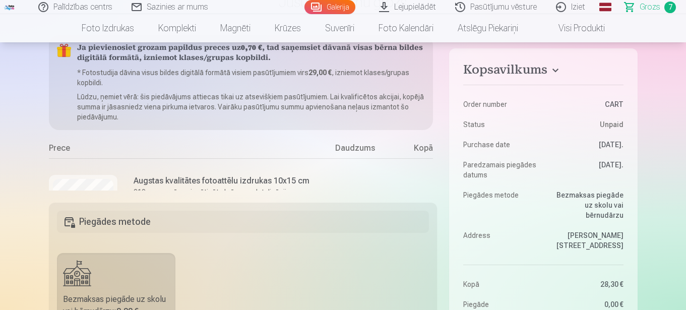
scroll to position [101, 0]
click at [362, 170] on div "* gab. Noņemt" at bounding box center [355, 207] width 76 height 101
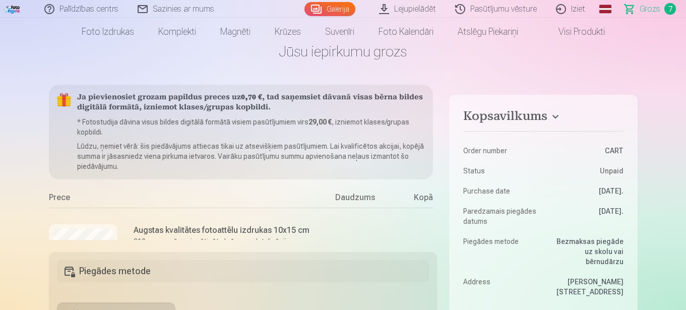
scroll to position [0, 0]
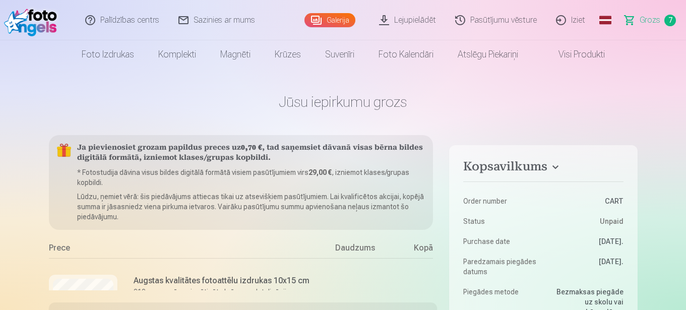
click at [649, 18] on span "Grozs" at bounding box center [650, 20] width 21 height 12
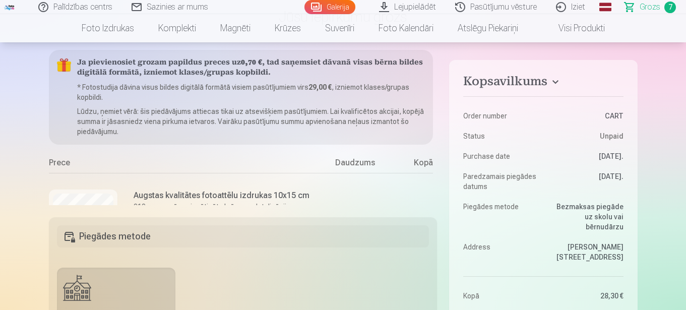
scroll to position [101, 0]
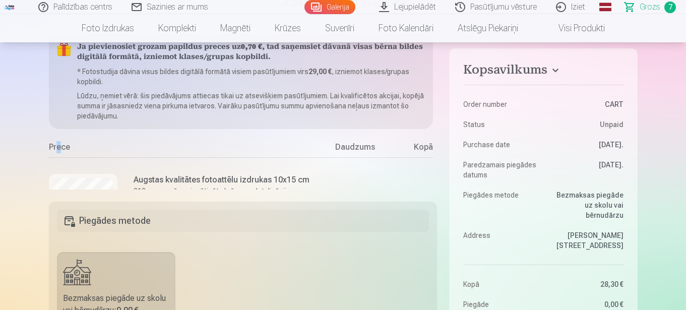
click at [58, 145] on div "Prece" at bounding box center [183, 149] width 269 height 16
click at [72, 151] on div "Prece" at bounding box center [183, 149] width 269 height 16
click at [72, 149] on div "Prece" at bounding box center [183, 149] width 269 height 16
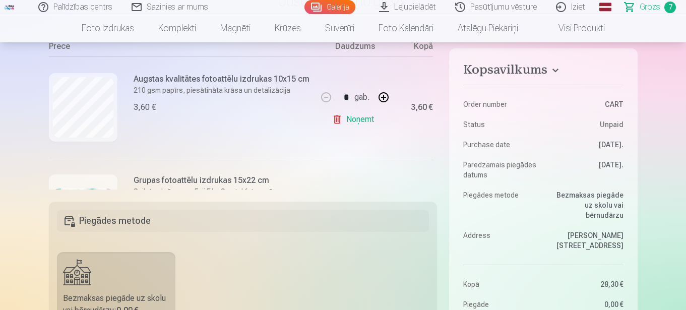
click at [274, 104] on div "3,60 €" at bounding box center [222, 107] width 176 height 12
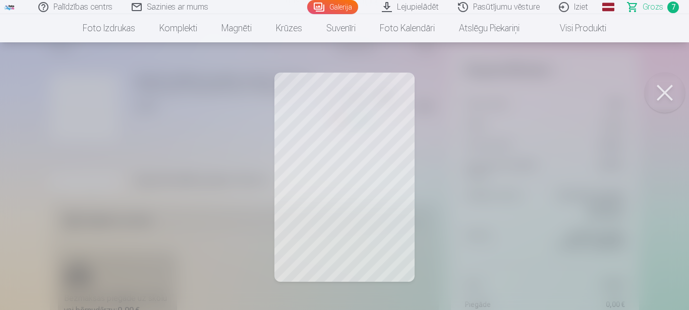
click at [581, 29] on link "Visi produkti" at bounding box center [574, 28] width 87 height 28
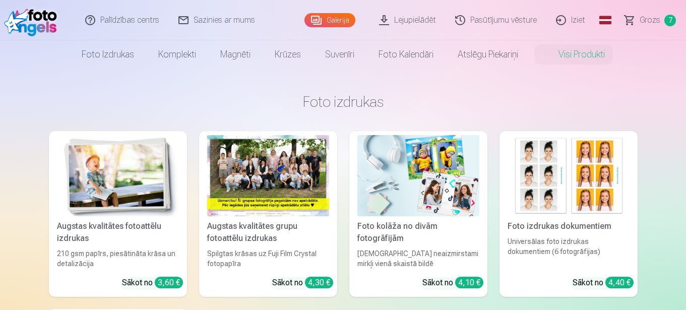
click at [137, 210] on img at bounding box center [118, 175] width 122 height 81
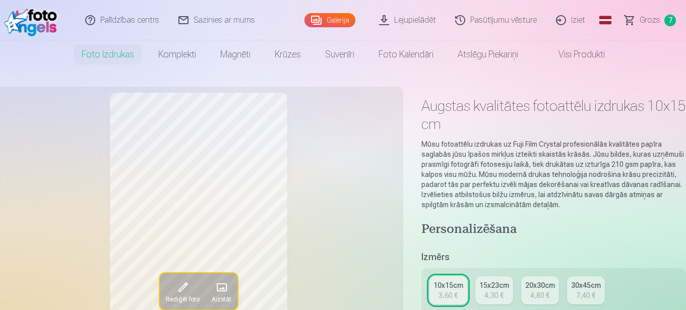
click at [653, 17] on span "Grozs" at bounding box center [650, 20] width 21 height 12
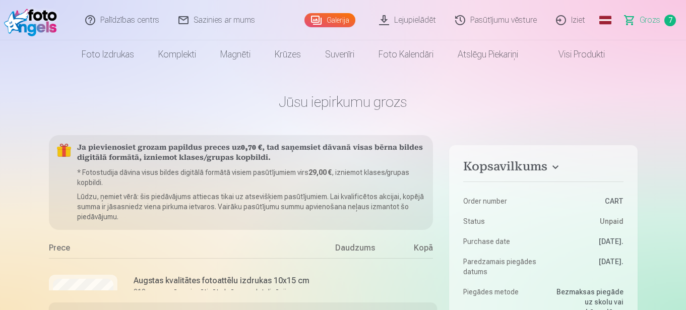
click at [339, 271] on div "* gab. Noņemt" at bounding box center [355, 308] width 76 height 101
click at [99, 275] on div at bounding box center [83, 309] width 69 height 69
click at [154, 276] on h6 "Augstas kvalitātes fotoattēlu izdrukas 10x15 cm" at bounding box center [222, 281] width 176 height 12
click at [65, 248] on div "Prece" at bounding box center [183, 250] width 269 height 16
click at [78, 248] on div "Prece" at bounding box center [183, 250] width 269 height 16
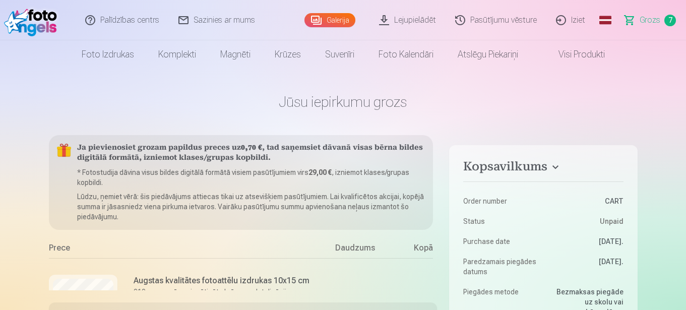
click at [74, 252] on div "Prece" at bounding box center [183, 250] width 269 height 16
click at [70, 253] on div "Prece" at bounding box center [183, 250] width 269 height 16
click at [65, 253] on div "Prece" at bounding box center [183, 250] width 269 height 16
click at [61, 250] on div "Prece" at bounding box center [183, 250] width 269 height 16
click at [65, 253] on div "Prece" at bounding box center [183, 250] width 269 height 16
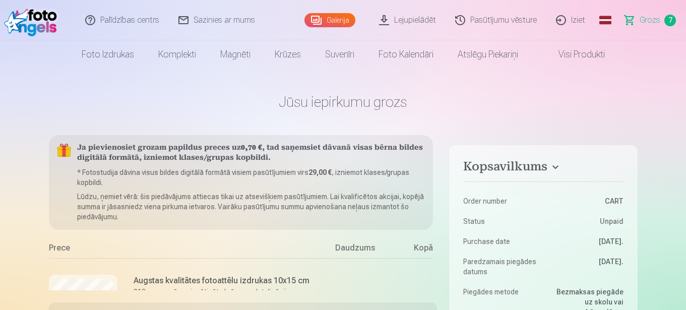
click at [65, 253] on div "Prece" at bounding box center [183, 250] width 269 height 16
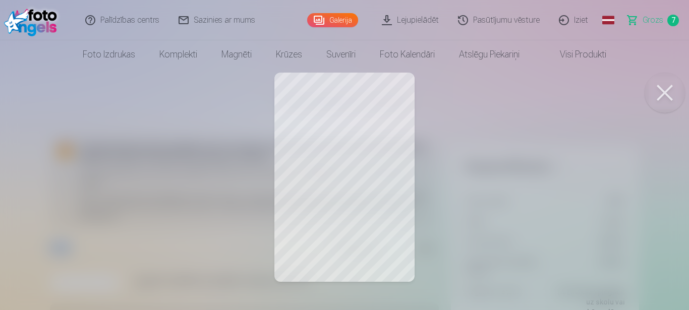
click at [341, 17] on link "Galerija" at bounding box center [332, 20] width 51 height 14
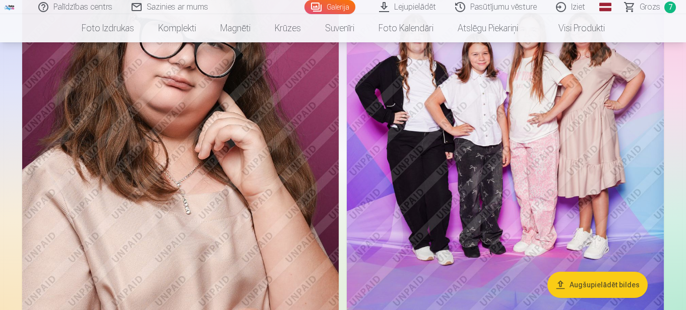
click at [537, 188] on img at bounding box center [505, 161] width 317 height 475
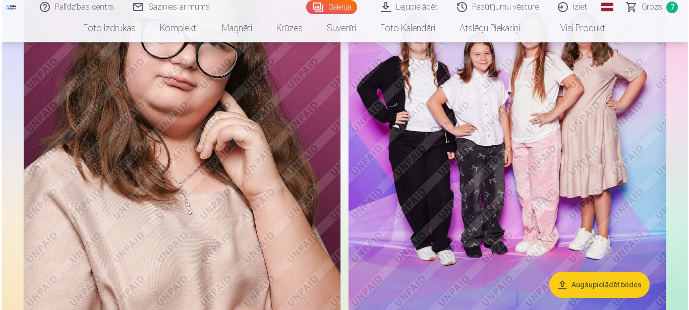
scroll to position [1112, 0]
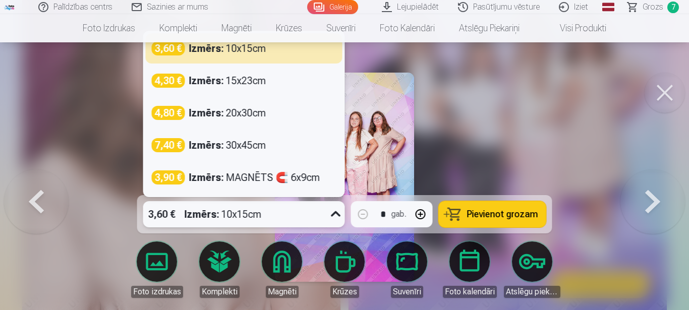
click at [336, 215] on icon at bounding box center [336, 214] width 16 height 16
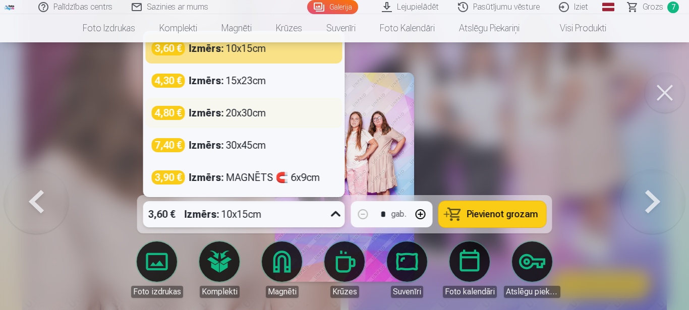
click at [261, 115] on div "Izmērs : 20x30cm" at bounding box center [227, 113] width 77 height 14
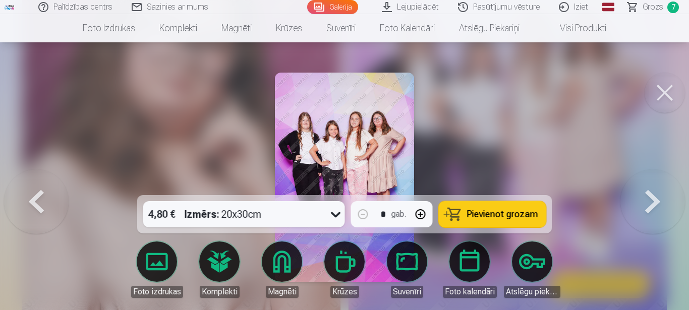
click at [521, 217] on span "Pievienot grozam" at bounding box center [502, 214] width 71 height 9
click at [658, 5] on span "Grozs" at bounding box center [652, 7] width 21 height 12
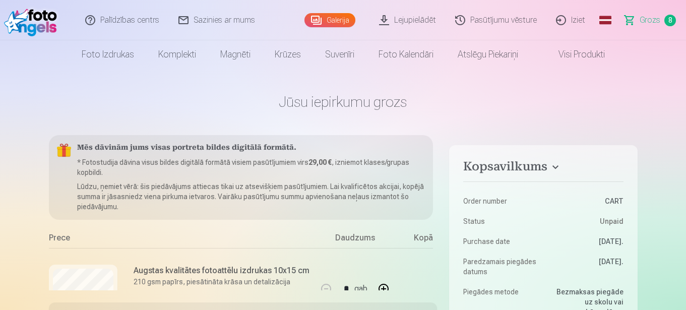
click at [116, 270] on div at bounding box center [83, 299] width 69 height 69
click at [73, 240] on div "Prece" at bounding box center [183, 240] width 269 height 16
click at [71, 239] on div "Prece" at bounding box center [183, 240] width 269 height 16
click at [74, 242] on div "Prece" at bounding box center [183, 240] width 269 height 16
click at [137, 276] on div "Augstas kvalitātes fotoattēlu izdrukas 10x15 cm 210 gsm papīrs, piesātināta krā…" at bounding box center [222, 285] width 176 height 40
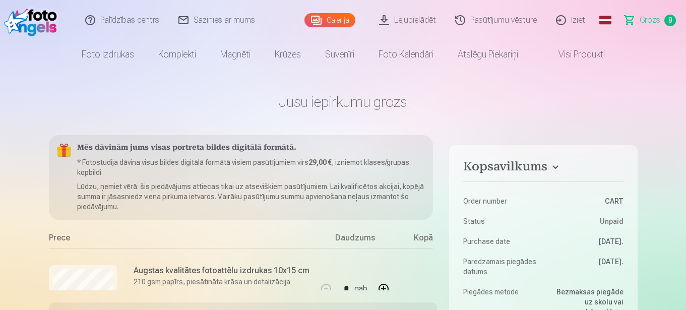
click at [135, 275] on h6 "Augstas kvalitātes fotoattēlu izdrukas 10x15 cm" at bounding box center [222, 271] width 176 height 12
click at [130, 274] on div "Augstas kvalitātes fotoattēlu izdrukas 10x15 cm 210 gsm papīrs, piesātināta krā…" at bounding box center [183, 298] width 269 height 101
click at [118, 273] on div "Augstas kvalitātes fotoattēlu izdrukas 10x15 cm 210 gsm papīrs, piesātināta krā…" at bounding box center [183, 298] width 269 height 101
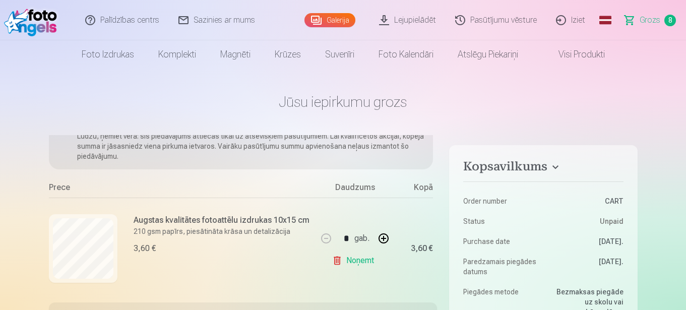
click at [348, 261] on link "Noņemt" at bounding box center [355, 261] width 46 height 20
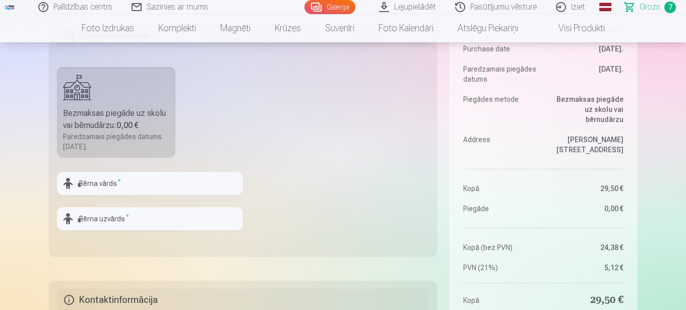
scroll to position [302, 0]
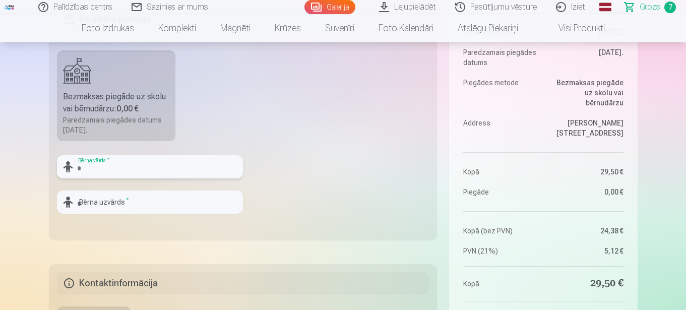
click at [180, 168] on input "text" at bounding box center [150, 166] width 186 height 23
type input "******"
click at [178, 209] on input "text" at bounding box center [150, 202] width 186 height 23
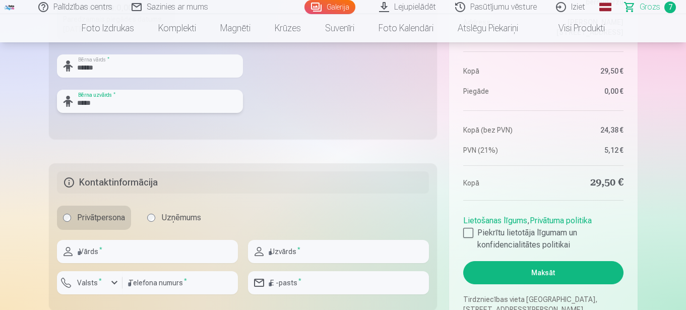
scroll to position [454, 0]
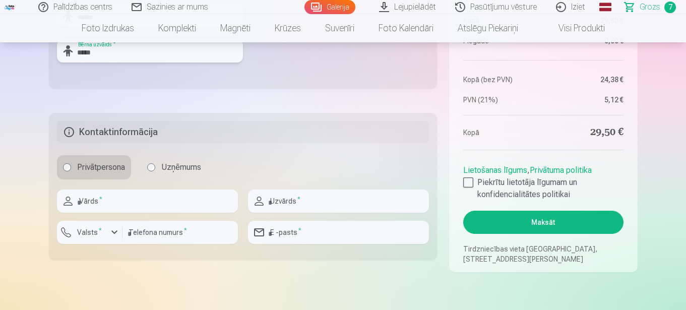
type input "*****"
click at [133, 202] on input "text" at bounding box center [147, 201] width 181 height 23
type input "*******"
click at [316, 202] on input "text" at bounding box center [338, 201] width 181 height 23
type input "*********"
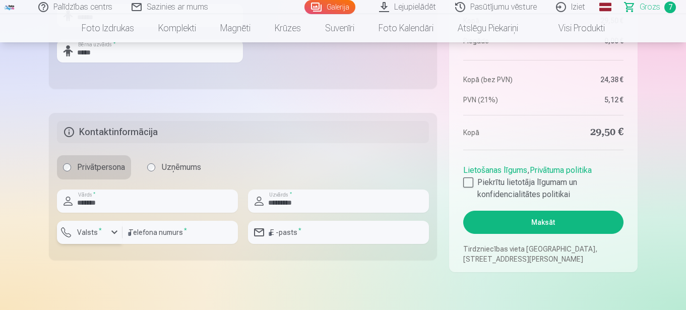
click at [116, 233] on div "button" at bounding box center [114, 232] width 12 height 12
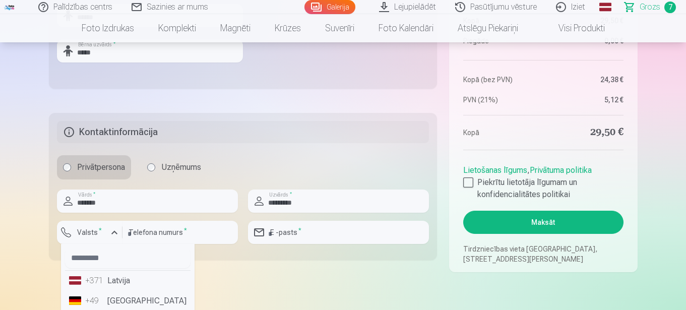
click at [132, 280] on li "+371 Latvija" at bounding box center [128, 281] width 126 height 20
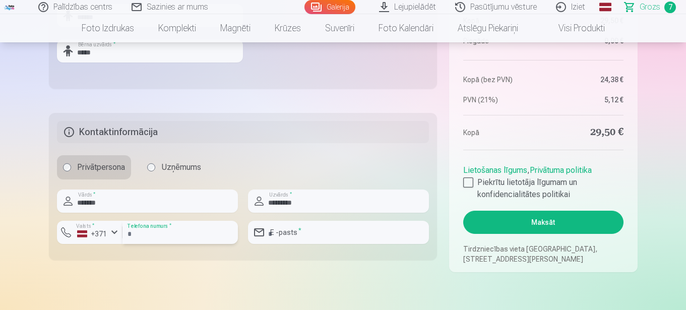
click at [190, 236] on input "number" at bounding box center [179, 232] width 115 height 23
type input "********"
click at [232, 235] on input "********" at bounding box center [179, 232] width 115 height 23
click at [313, 233] on input "email" at bounding box center [338, 232] width 181 height 23
type input "**********"
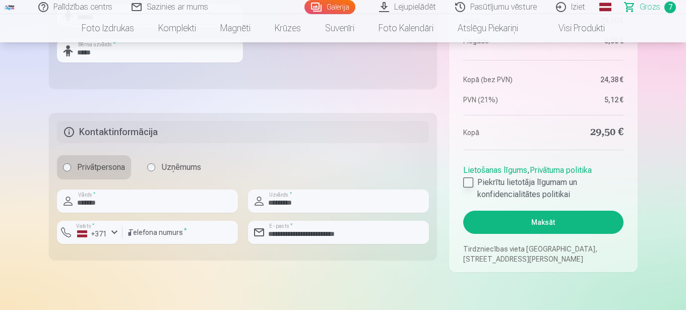
click at [468, 181] on div at bounding box center [468, 182] width 10 height 10
click at [203, 231] on input "********" at bounding box center [179, 232] width 115 height 23
type input "*"
type input "********"
click at [287, 256] on fieldset "**********" at bounding box center [243, 186] width 389 height 147
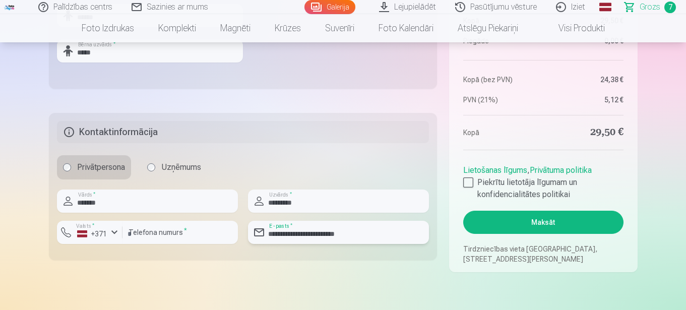
click at [374, 236] on input "**********" at bounding box center [338, 232] width 181 height 23
type input "**********"
click at [536, 219] on button "Maksāt" at bounding box center [543, 222] width 160 height 23
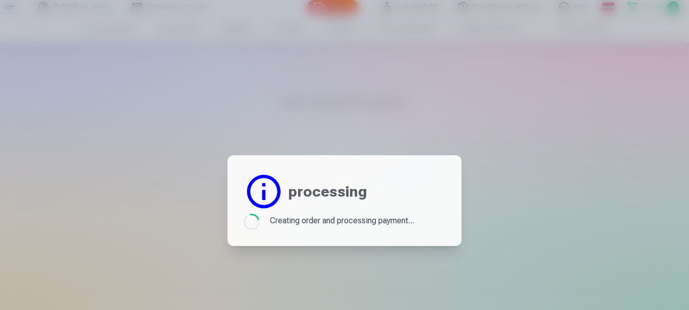
scroll to position [353, 0]
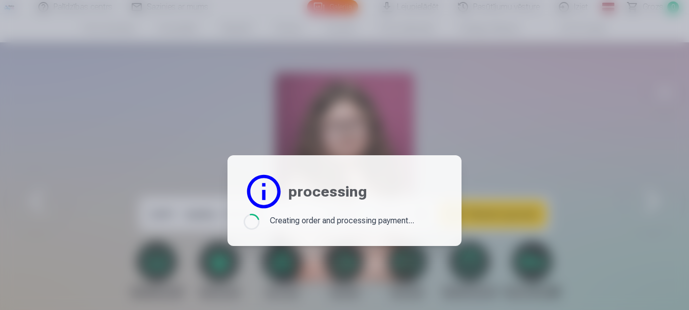
scroll to position [2823, 0]
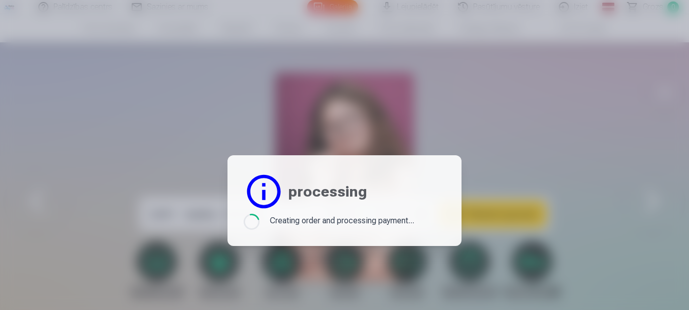
scroll to position [1567, 0]
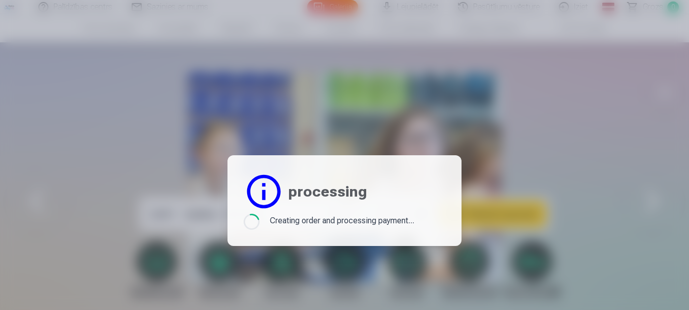
scroll to position [625, 0]
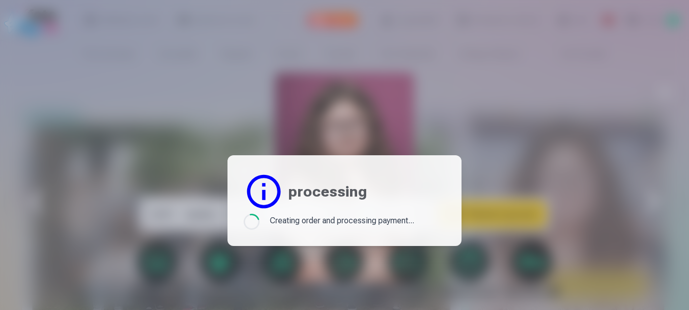
scroll to position [2823, 0]
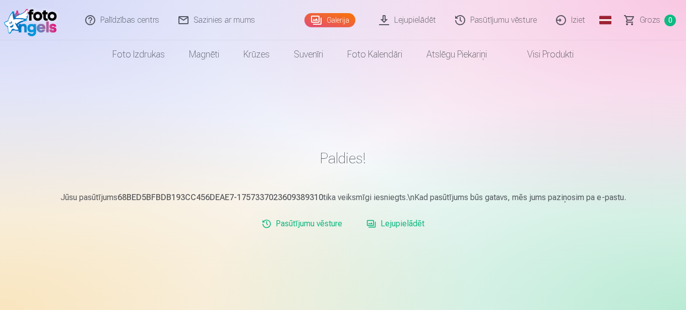
click at [581, 21] on link "Iziet" at bounding box center [571, 20] width 48 height 40
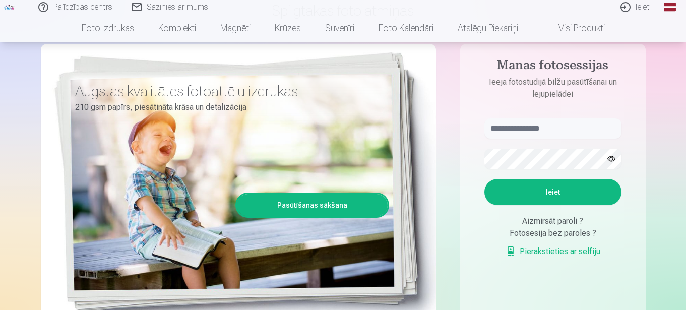
scroll to position [101, 0]
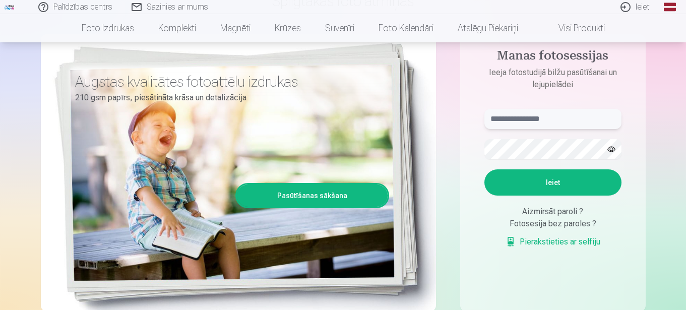
type input "**********"
click at [529, 186] on button "Ieiet" at bounding box center [552, 182] width 137 height 26
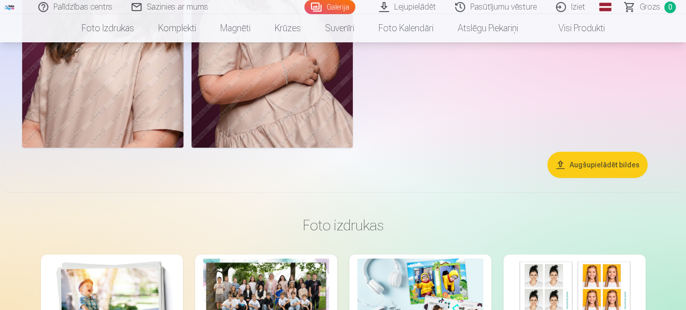
scroll to position [4320, 0]
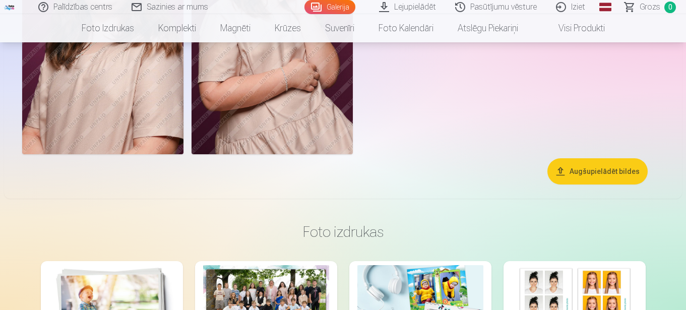
click at [485, 8] on link "Pasūtījumu vēsture" at bounding box center [496, 7] width 101 height 14
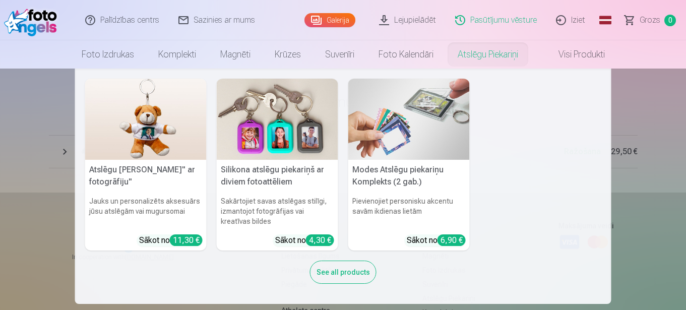
click at [656, 229] on nav "Atslēgu piekariņš Lācītis" ar fotogrāfiju" Jauks un personalizēts aksesuārs jūs…" at bounding box center [343, 186] width 686 height 235
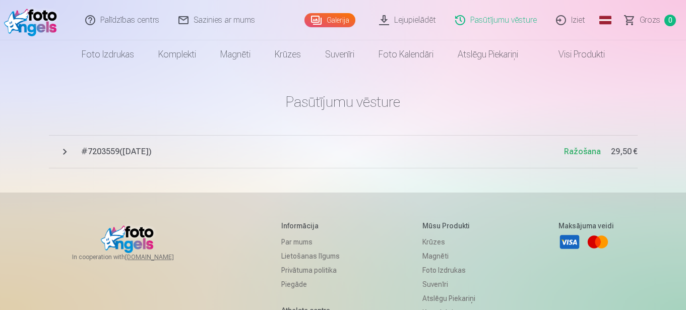
click at [579, 22] on link "Iziet" at bounding box center [571, 20] width 48 height 40
